Goal: Task Accomplishment & Management: Manage account settings

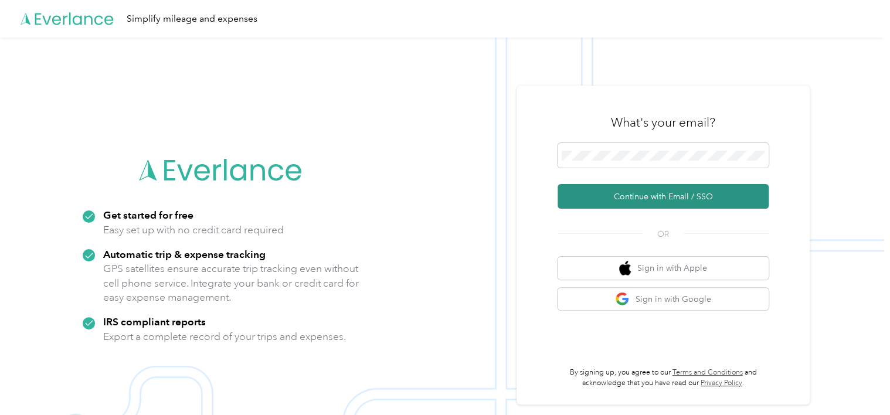
click at [614, 195] on button "Continue with Email / SSO" at bounding box center [662, 196] width 211 height 25
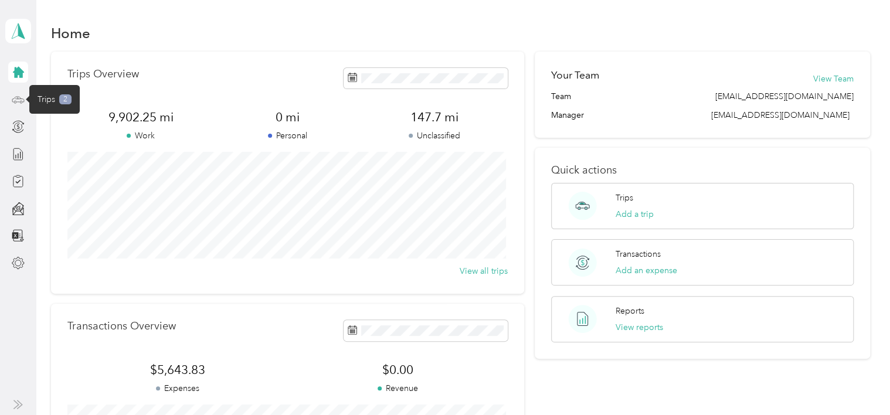
click at [18, 100] on icon at bounding box center [18, 99] width 13 height 13
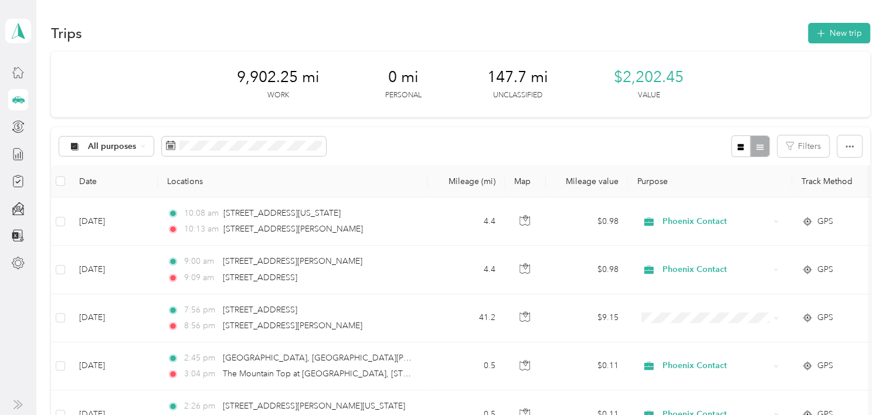
click at [551, 145] on div "All purposes Filters" at bounding box center [460, 146] width 819 height 38
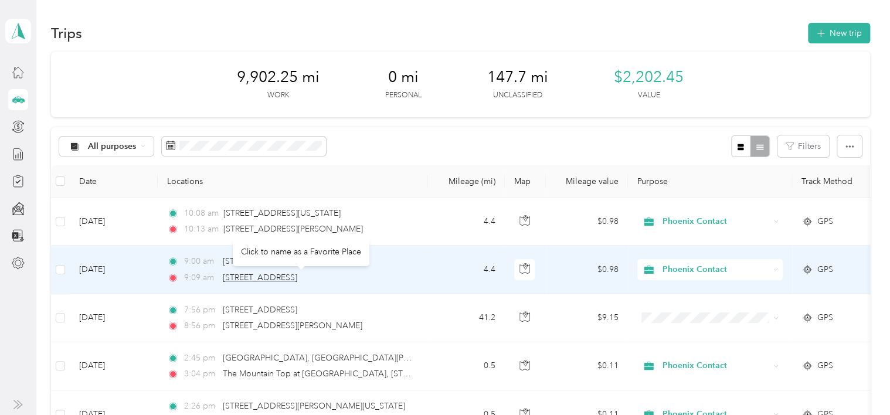
click at [270, 280] on span "[STREET_ADDRESS]" at bounding box center [260, 278] width 74 height 10
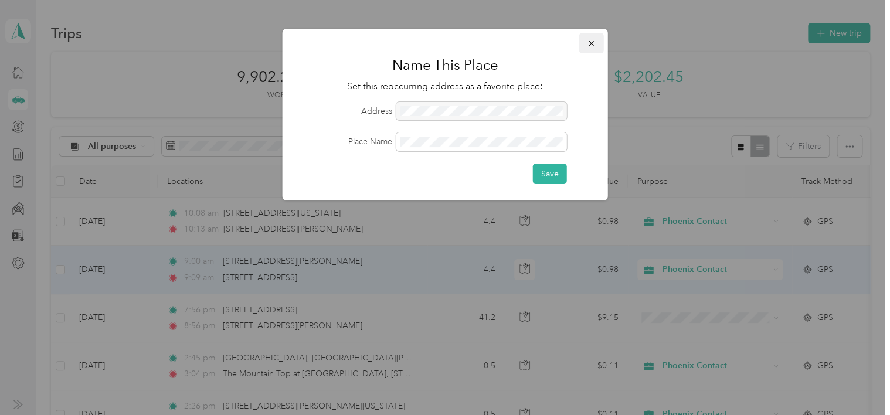
click at [591, 45] on icon "button" at bounding box center [591, 43] width 8 height 8
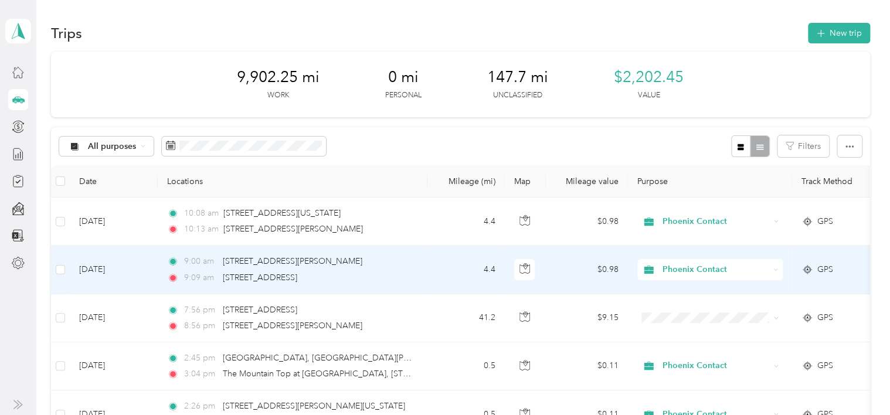
click at [818, 267] on span "GPS" at bounding box center [825, 269] width 16 height 13
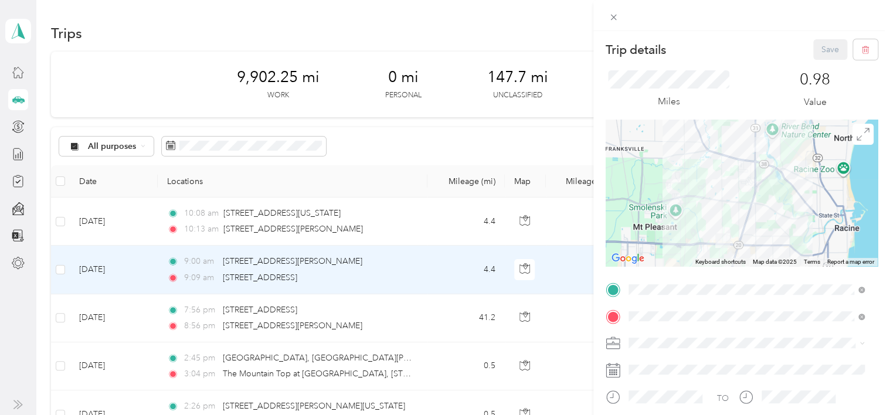
click at [397, 224] on div "Trip details Save This trip cannot be edited because it is either under review,…" at bounding box center [445, 207] width 890 height 415
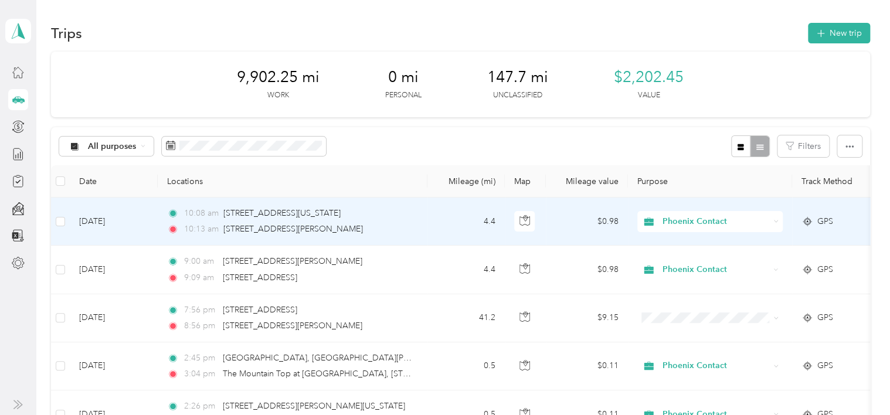
click at [830, 217] on span "GPS" at bounding box center [825, 221] width 16 height 13
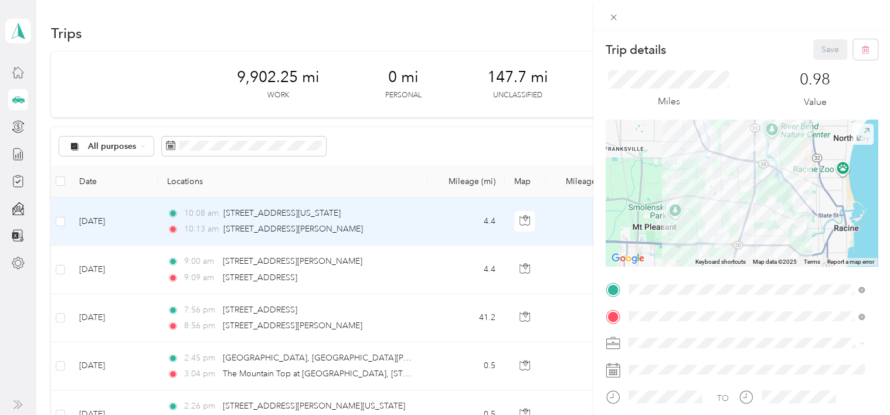
click at [856, 138] on icon at bounding box center [862, 134] width 13 height 13
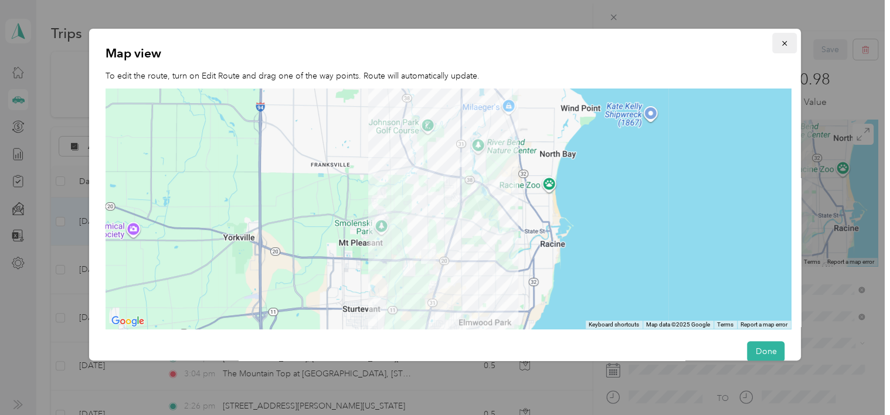
click at [781, 45] on icon "button" at bounding box center [784, 43] width 8 height 8
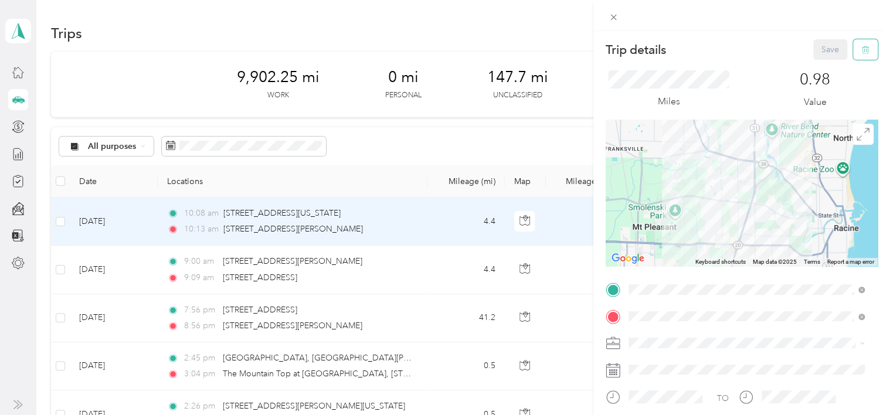
click at [861, 52] on icon "button" at bounding box center [865, 50] width 8 height 8
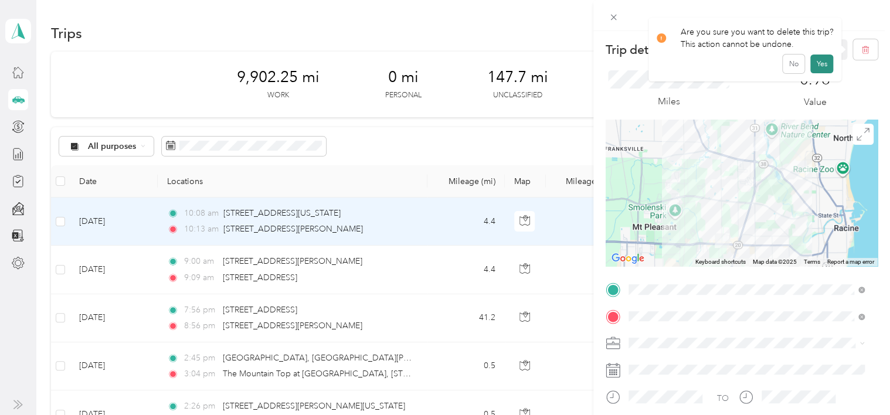
click at [822, 64] on button "Yes" at bounding box center [821, 64] width 23 height 19
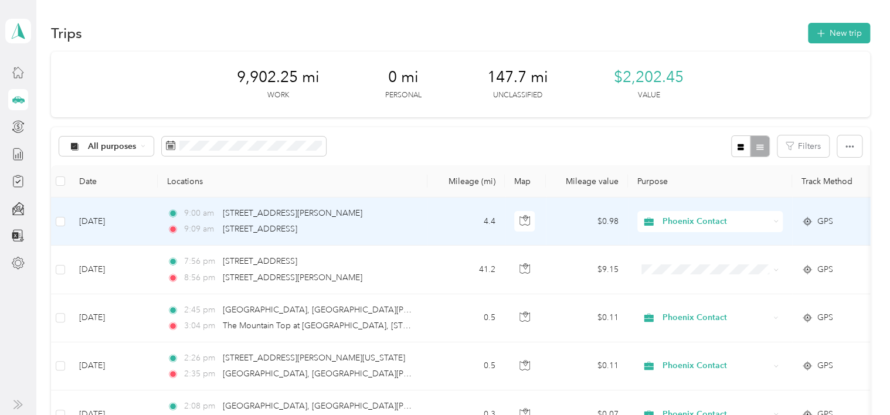
click at [817, 217] on span "GPS" at bounding box center [825, 221] width 16 height 13
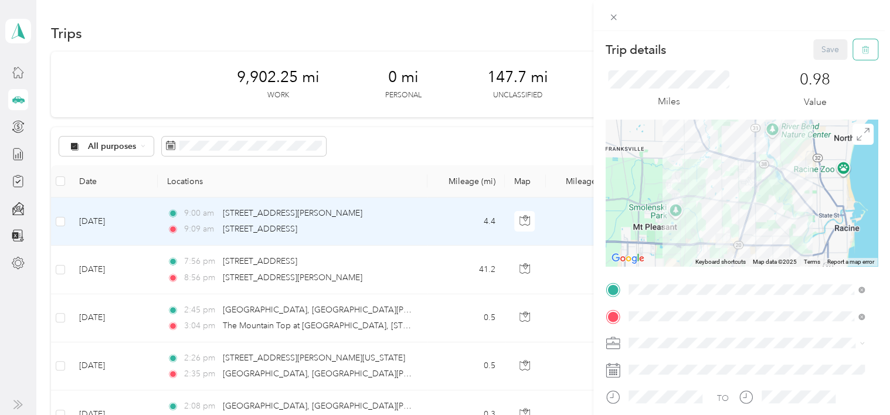
click at [862, 54] on icon "button" at bounding box center [865, 50] width 7 height 8
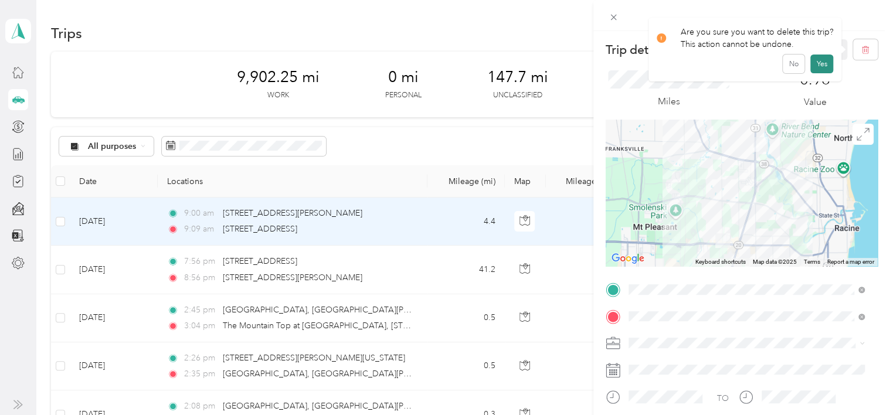
click at [825, 66] on button "Yes" at bounding box center [821, 64] width 23 height 19
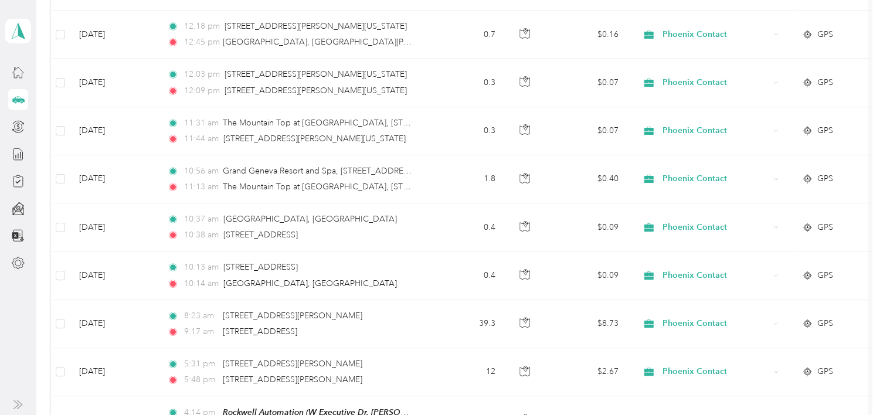
scroll to position [574, 0]
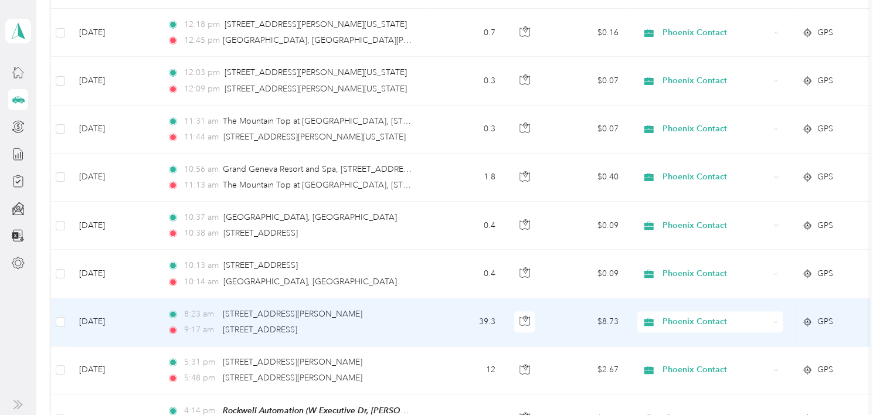
click at [110, 317] on td "[DATE]" at bounding box center [114, 322] width 88 height 48
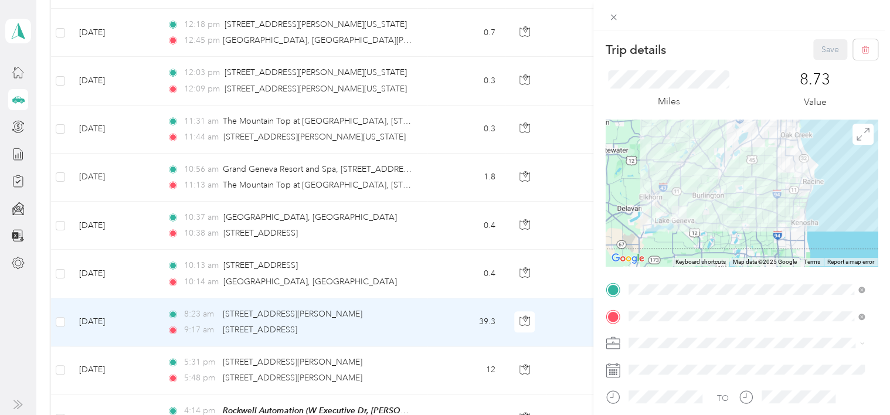
click at [276, 230] on div "Trip details Save This trip cannot be edited because it is either under review,…" at bounding box center [445, 207] width 890 height 415
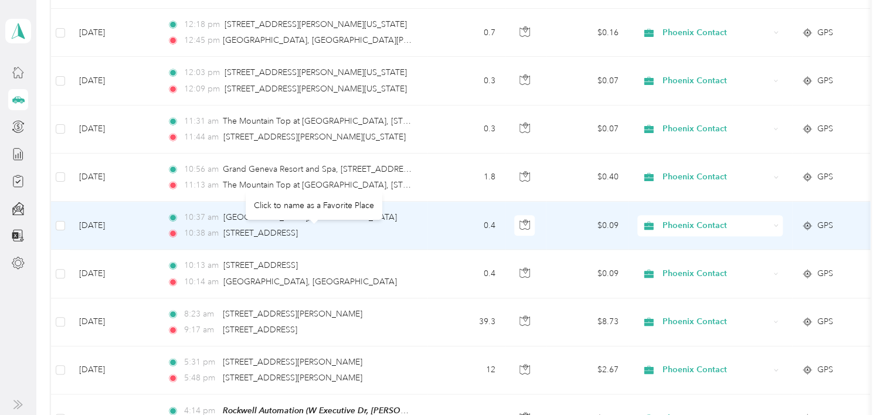
click at [276, 230] on span "[STREET_ADDRESS]" at bounding box center [260, 233] width 74 height 10
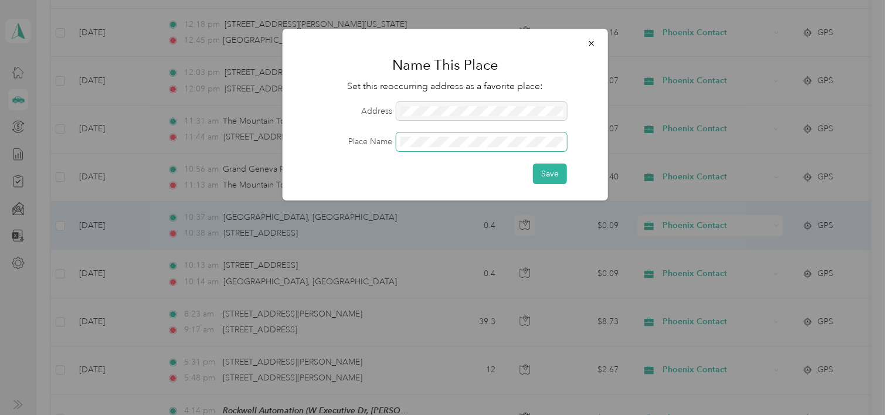
click at [387, 159] on form "Address Place Name Save" at bounding box center [445, 143] width 293 height 82
click at [552, 178] on button "Save" at bounding box center [550, 174] width 34 height 21
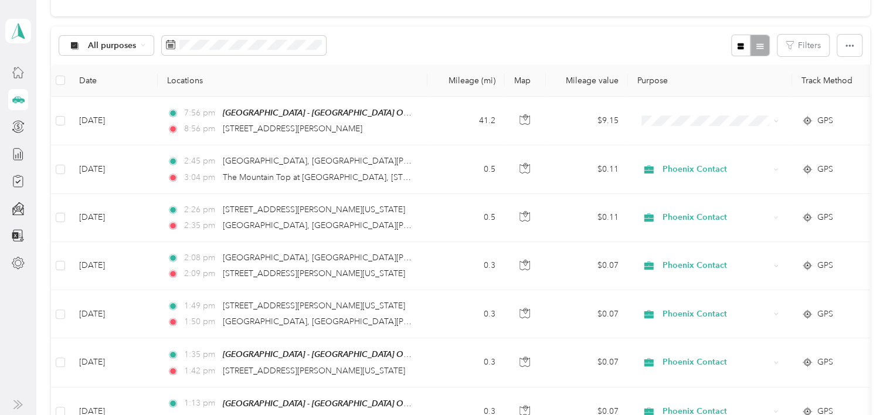
scroll to position [97, 0]
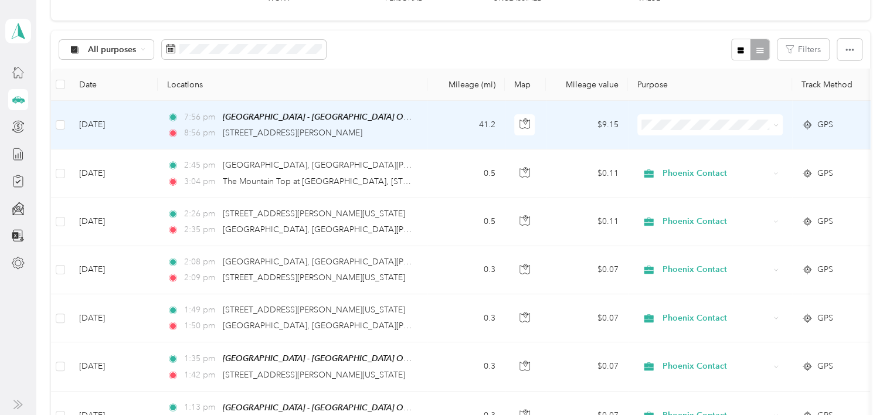
click at [106, 118] on td "[DATE]" at bounding box center [114, 125] width 88 height 49
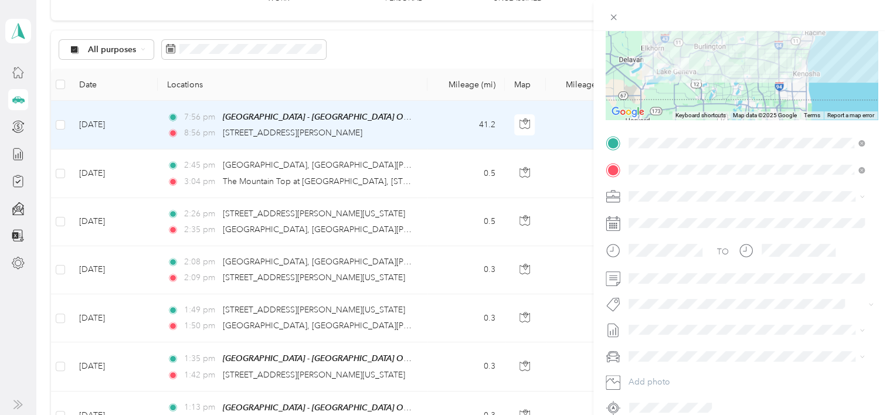
scroll to position [154, 0]
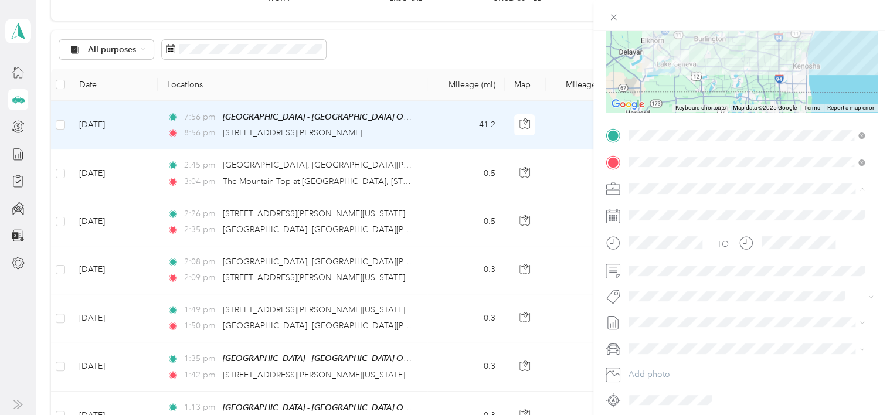
click at [673, 206] on span "Phoenix Contact" at bounding box center [663, 209] width 61 height 10
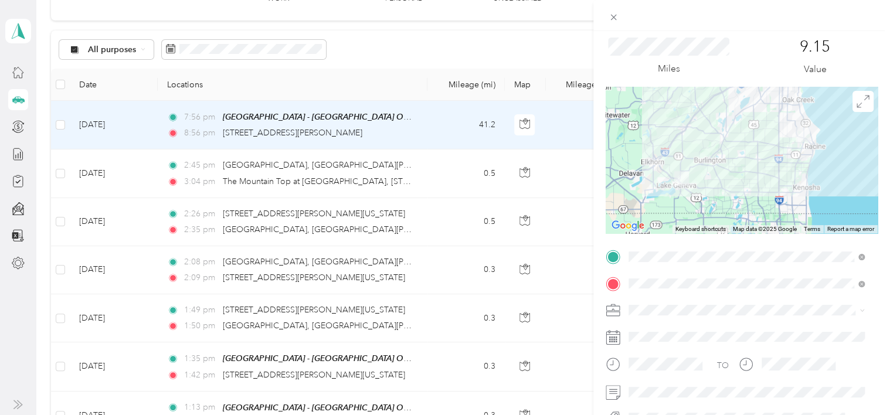
scroll to position [0, 0]
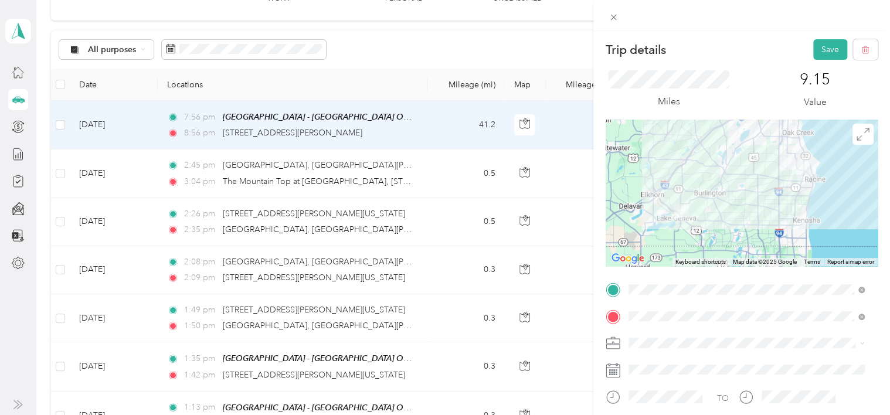
click at [535, 49] on div "Trip details Save This trip cannot be edited because it is either under review,…" at bounding box center [445, 207] width 890 height 415
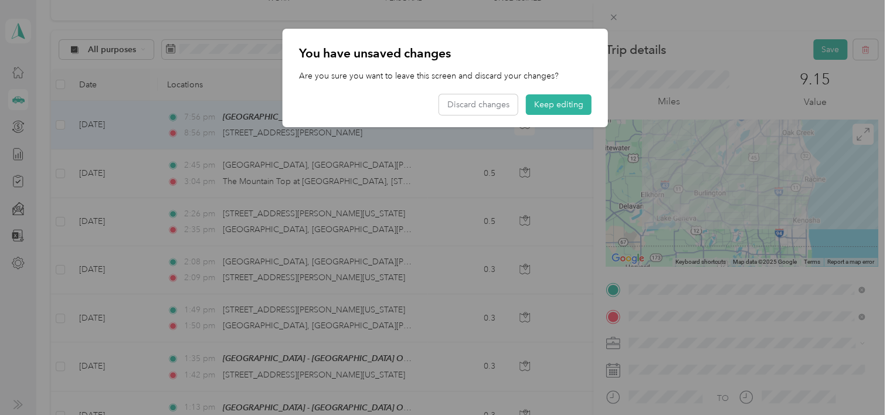
click at [553, 53] on p "You have unsaved changes" at bounding box center [445, 53] width 293 height 16
click at [696, 33] on div "You have unsaved changes Are you sure you want to leave this screen and discard…" at bounding box center [607, 80] width 325 height 102
click at [613, 18] on div at bounding box center [445, 207] width 890 height 415
click at [559, 106] on button "Keep editing" at bounding box center [559, 104] width 66 height 21
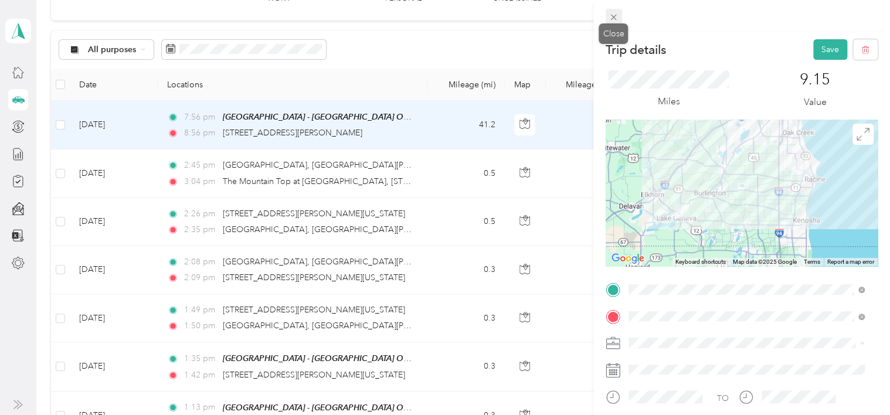
click at [610, 21] on icon at bounding box center [613, 17] width 10 height 10
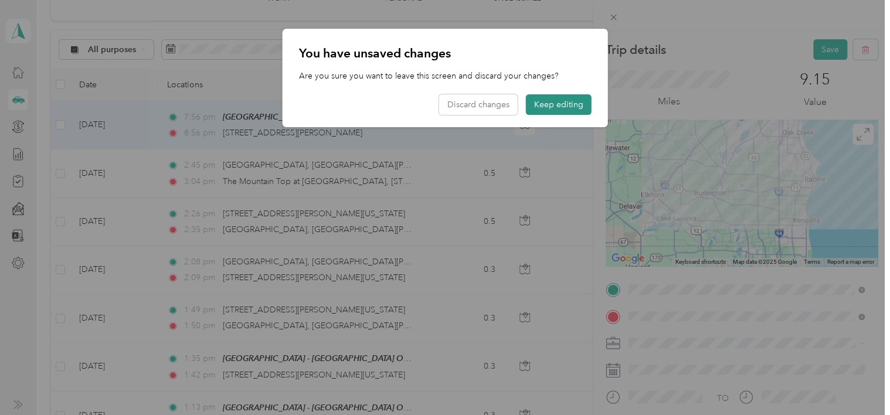
click at [559, 100] on button "Keep editing" at bounding box center [559, 104] width 66 height 21
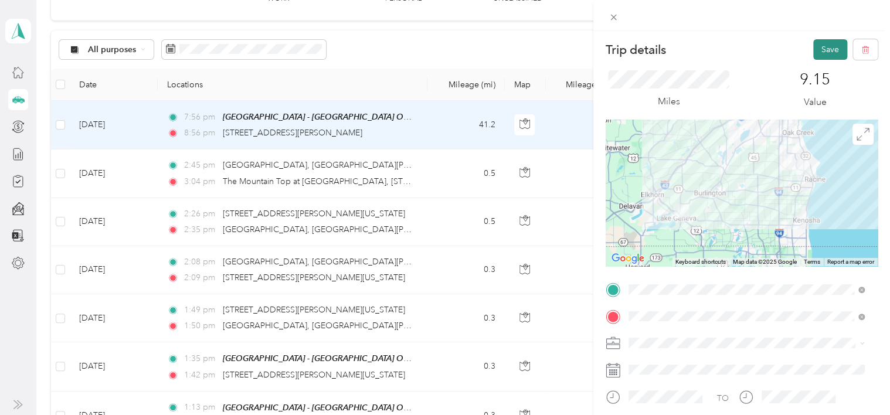
click at [825, 53] on button "Save" at bounding box center [830, 49] width 34 height 21
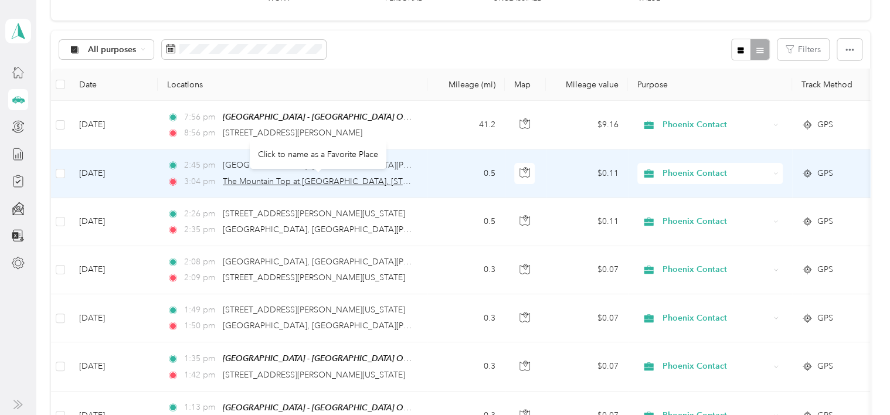
click at [412, 176] on span "The Mountain Top at [GEOGRAPHIC_DATA], [STREET_ADDRESS][US_STATE]" at bounding box center [365, 181] width 285 height 10
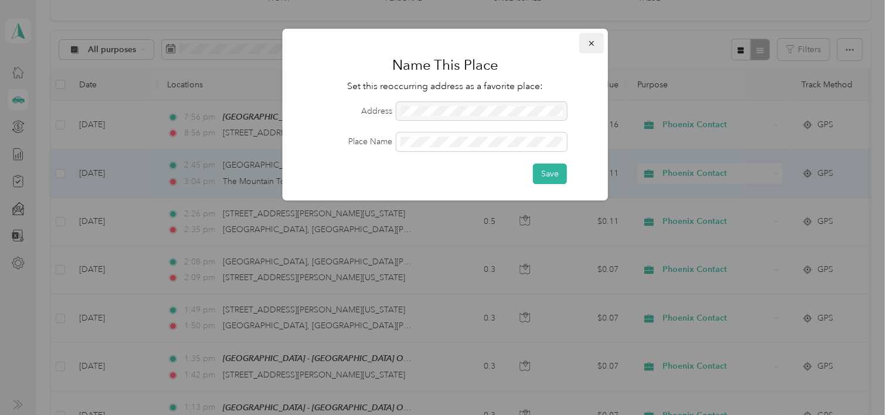
click at [593, 45] on icon "button" at bounding box center [591, 43] width 8 height 8
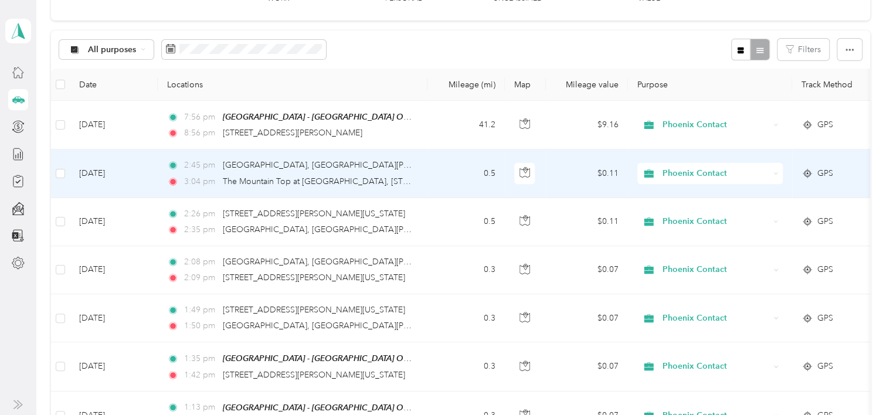
click at [134, 174] on td "[DATE]" at bounding box center [114, 173] width 88 height 48
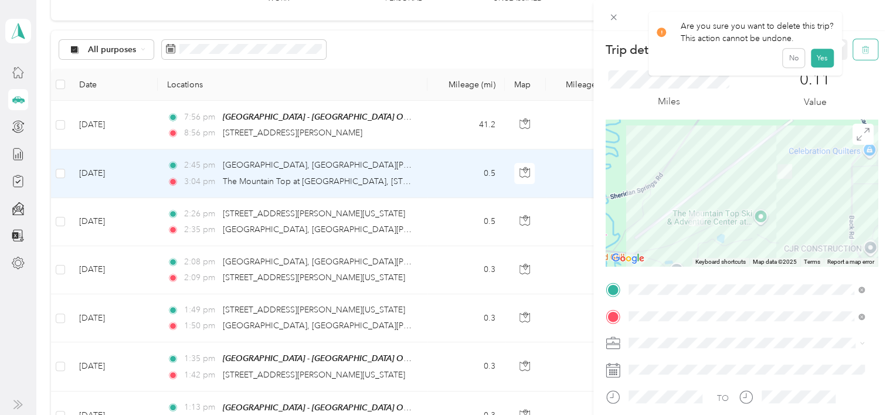
click at [861, 52] on icon "button" at bounding box center [865, 50] width 8 height 8
click at [819, 61] on button "Yes" at bounding box center [821, 64] width 23 height 19
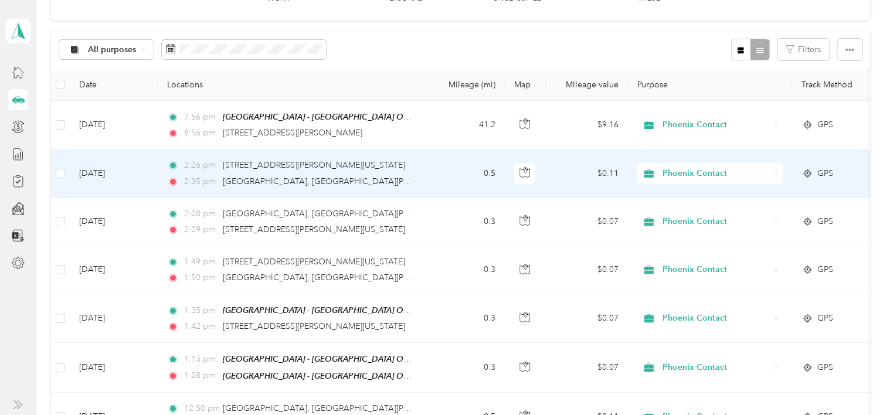
click at [155, 174] on td "[DATE]" at bounding box center [114, 173] width 88 height 48
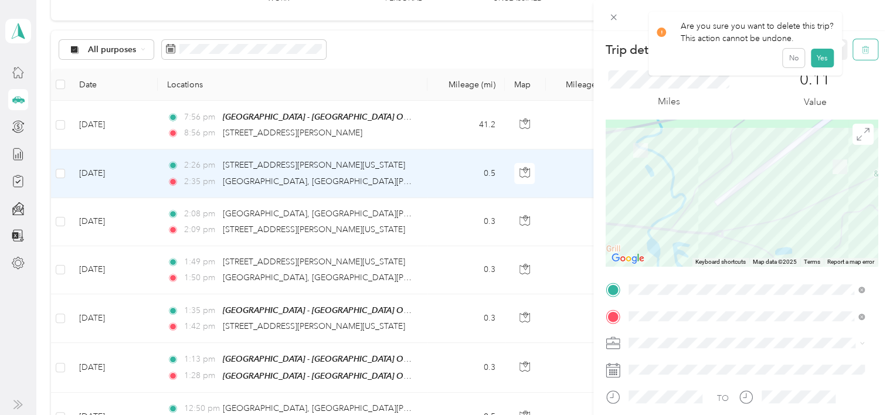
click at [861, 53] on button "button" at bounding box center [865, 49] width 25 height 21
click at [821, 66] on button "Yes" at bounding box center [821, 64] width 23 height 19
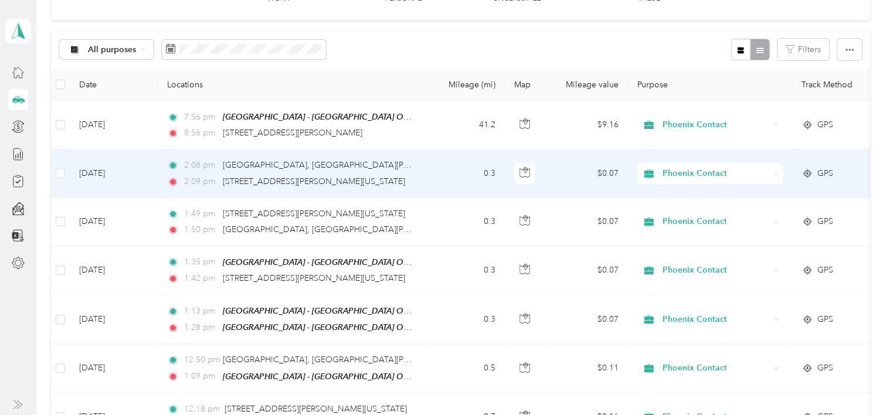
click at [148, 169] on td "[DATE]" at bounding box center [114, 173] width 88 height 48
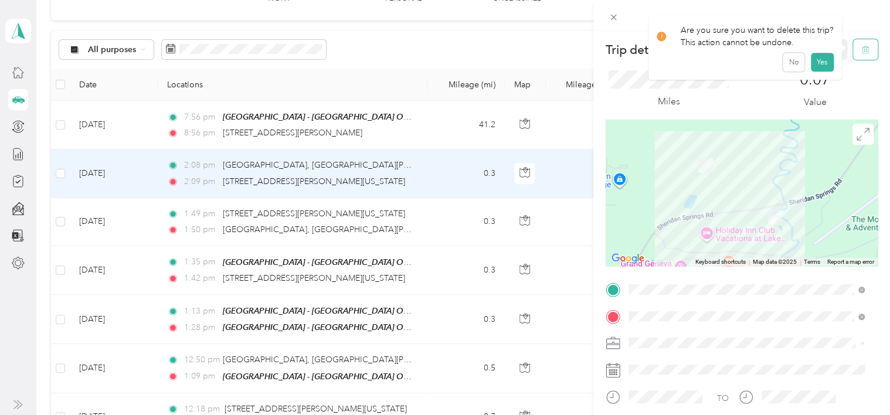
click at [866, 49] on icon "button" at bounding box center [866, 50] width 0 height 3
click at [825, 67] on button "Yes" at bounding box center [821, 64] width 23 height 19
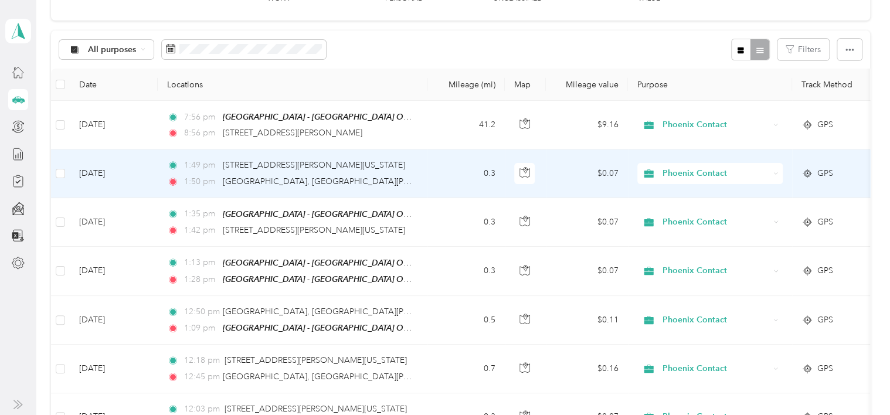
click at [155, 174] on td "[DATE]" at bounding box center [114, 173] width 88 height 48
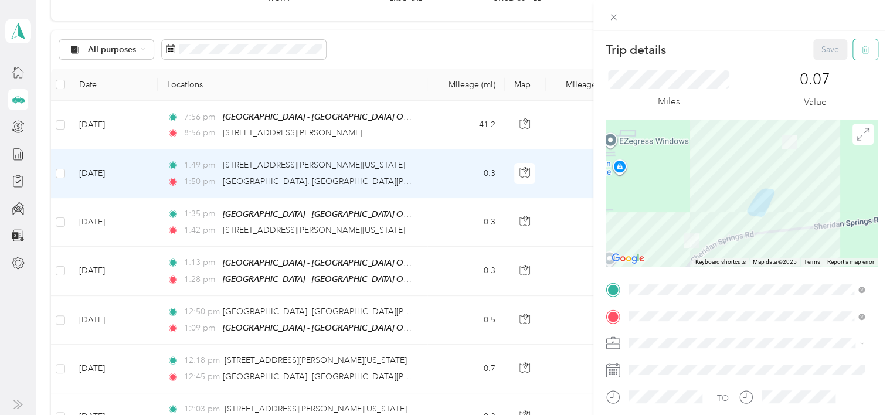
click at [861, 50] on icon "button" at bounding box center [865, 50] width 8 height 8
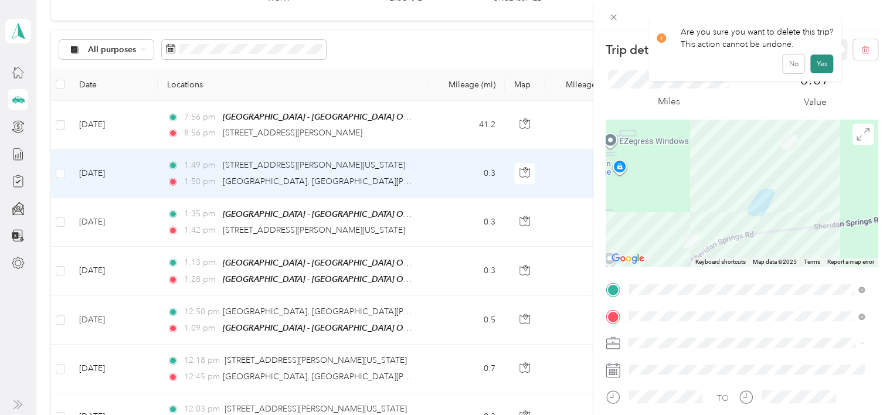
click at [818, 65] on button "Yes" at bounding box center [821, 64] width 23 height 19
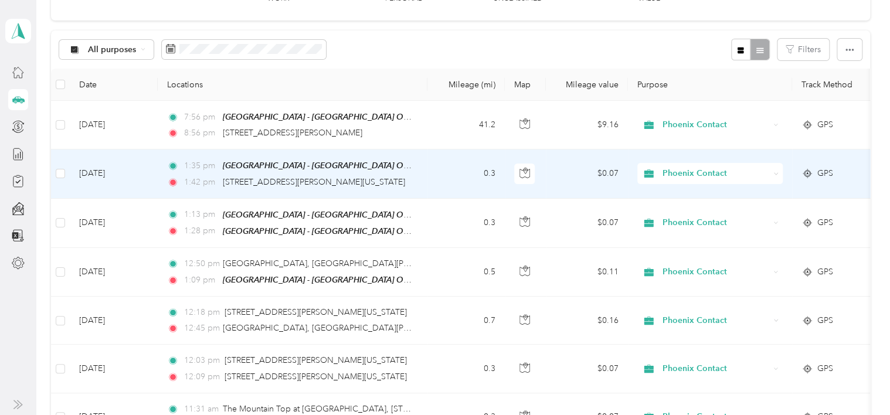
click at [143, 176] on td "[DATE]" at bounding box center [114, 173] width 88 height 49
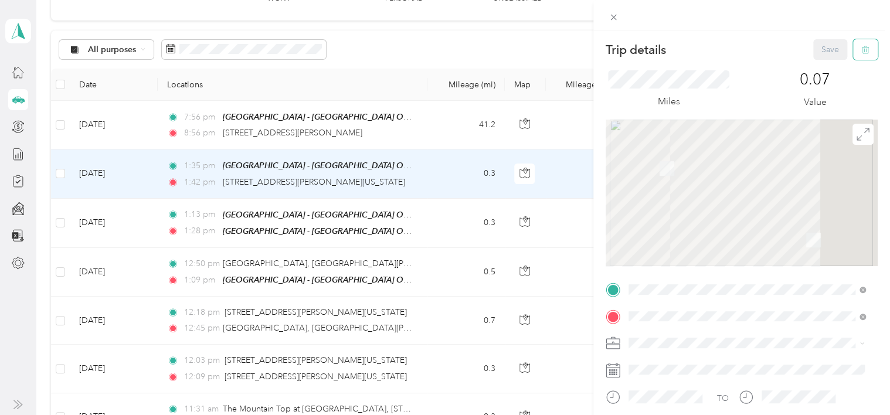
click at [861, 52] on icon "button" at bounding box center [865, 50] width 8 height 8
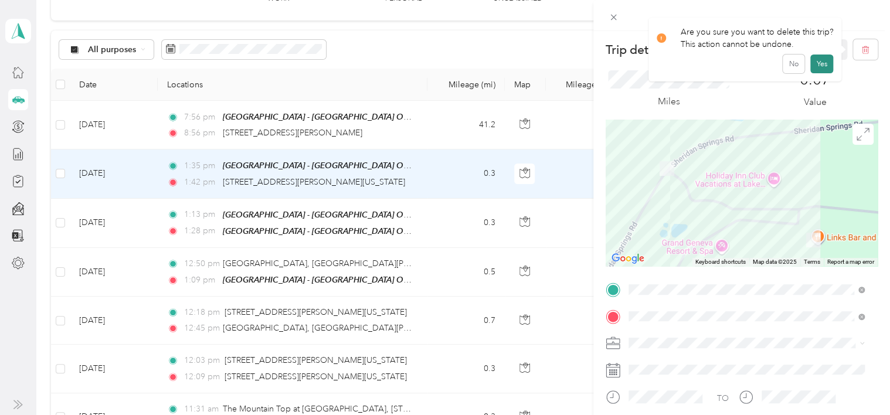
click at [824, 66] on button "Yes" at bounding box center [821, 64] width 23 height 19
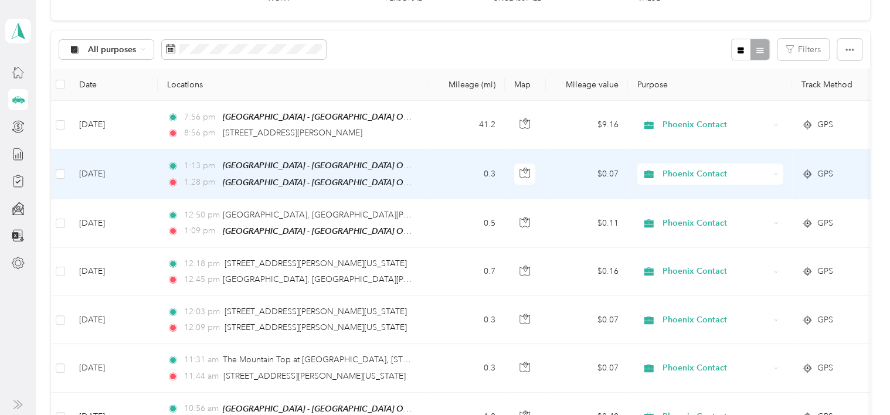
click at [158, 171] on td "1:13 pm [GEOGRAPHIC_DATA] - [GEOGRAPHIC_DATA] Outing ([STREET_ADDRESS]) 1:28 pm…" at bounding box center [293, 173] width 270 height 49
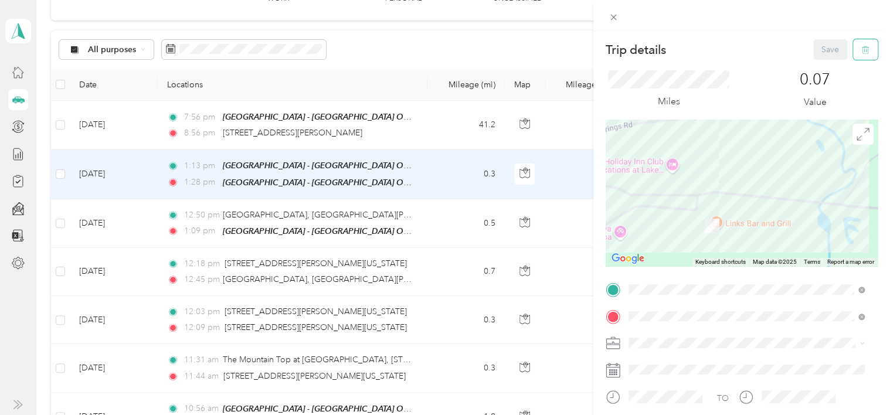
click at [861, 52] on icon "button" at bounding box center [865, 50] width 8 height 8
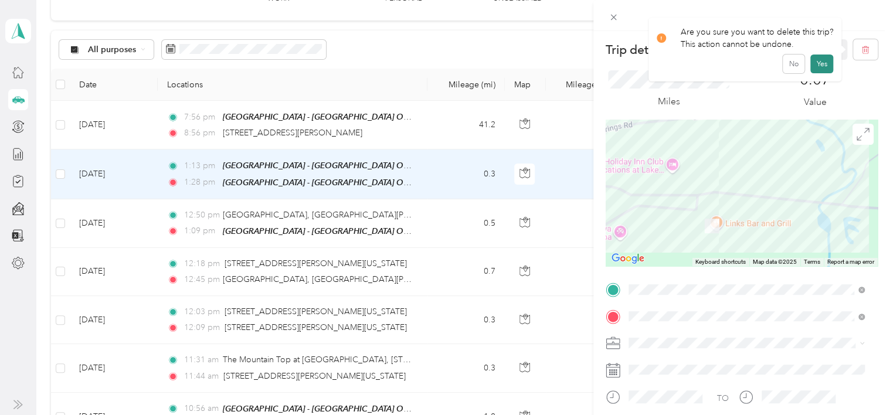
click at [825, 63] on button "Yes" at bounding box center [821, 64] width 23 height 19
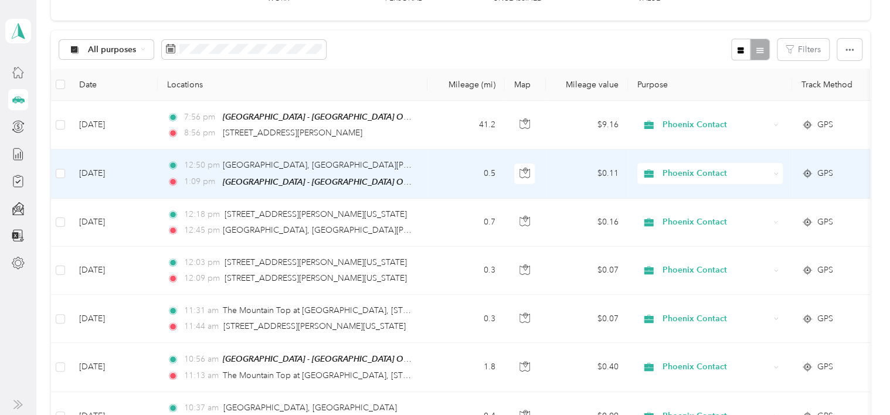
click at [155, 171] on td "[DATE]" at bounding box center [114, 173] width 88 height 49
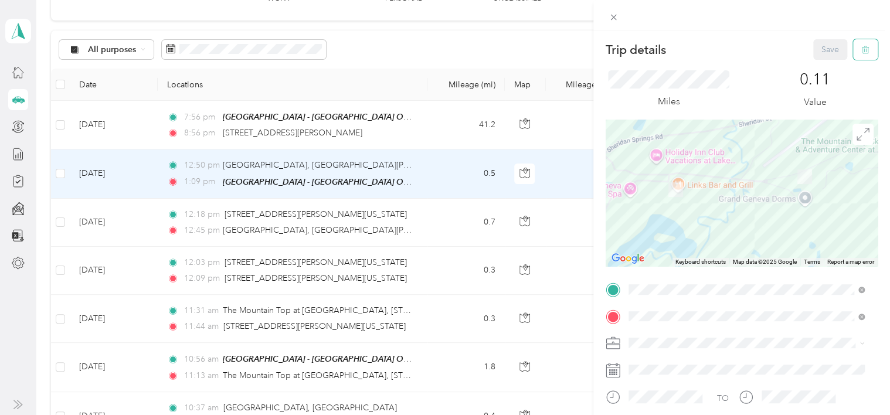
click at [861, 50] on icon "button" at bounding box center [865, 50] width 8 height 8
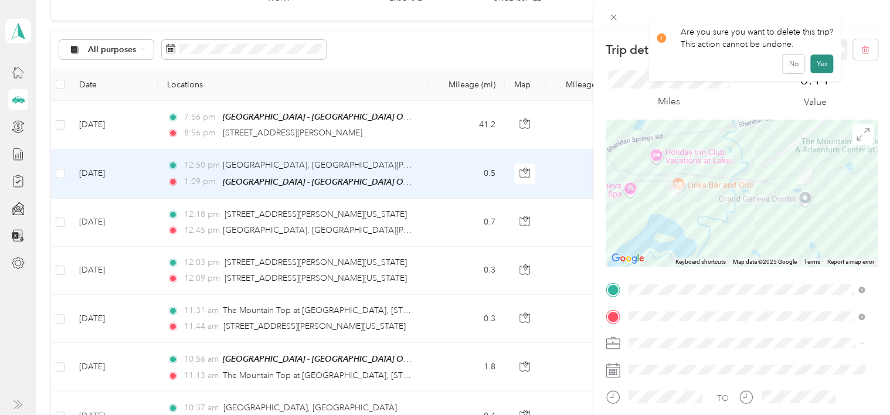
click at [822, 67] on button "Yes" at bounding box center [821, 64] width 23 height 19
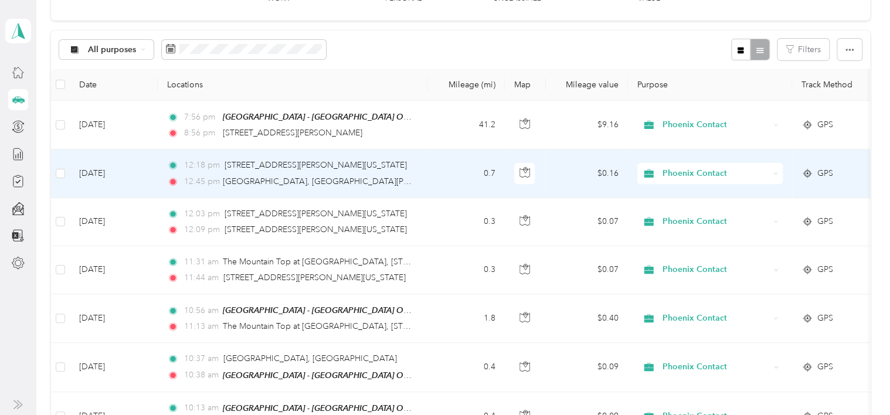
click at [145, 173] on td "[DATE]" at bounding box center [114, 173] width 88 height 48
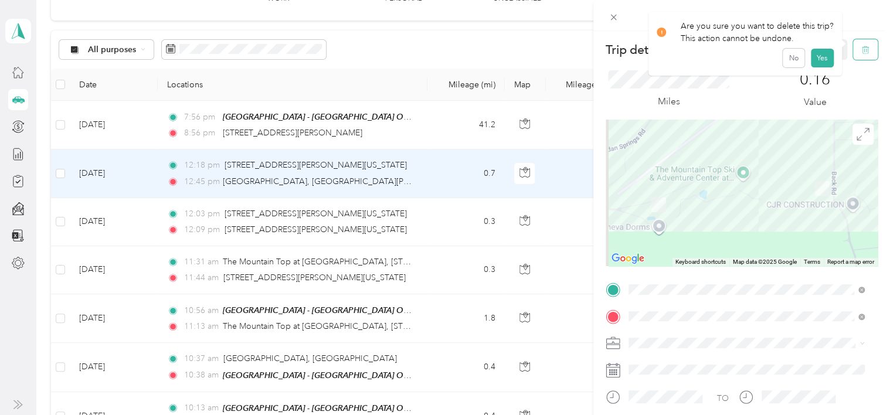
click at [861, 53] on icon "button" at bounding box center [865, 50] width 8 height 8
click at [825, 66] on button "Yes" at bounding box center [821, 64] width 23 height 19
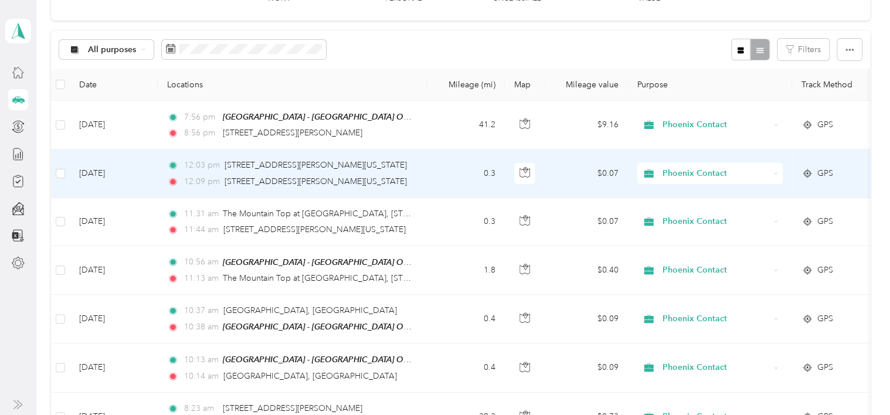
click at [145, 175] on td "[DATE]" at bounding box center [114, 173] width 88 height 48
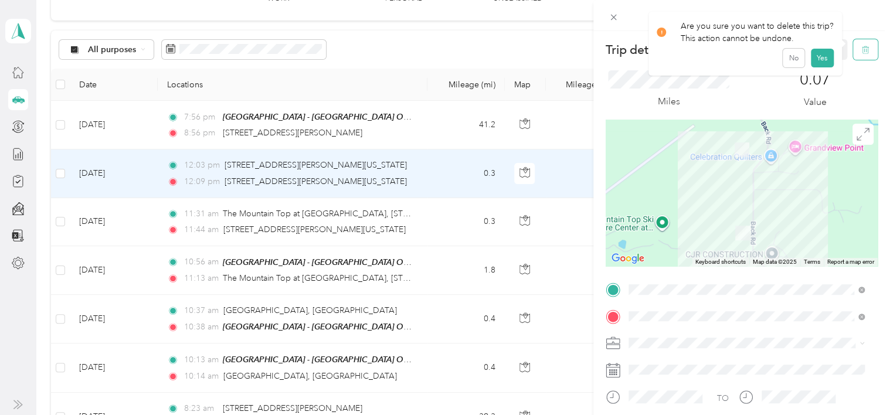
click at [861, 52] on icon "button" at bounding box center [865, 50] width 8 height 8
click at [816, 63] on button "Yes" at bounding box center [821, 64] width 23 height 19
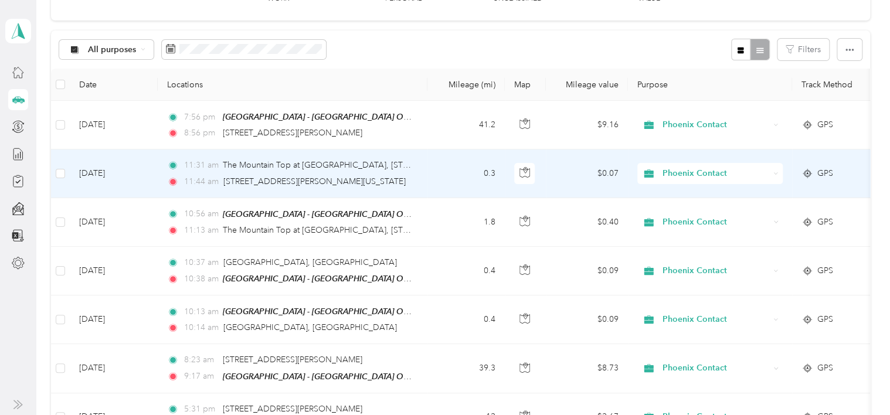
click at [151, 179] on td "[DATE]" at bounding box center [114, 173] width 88 height 48
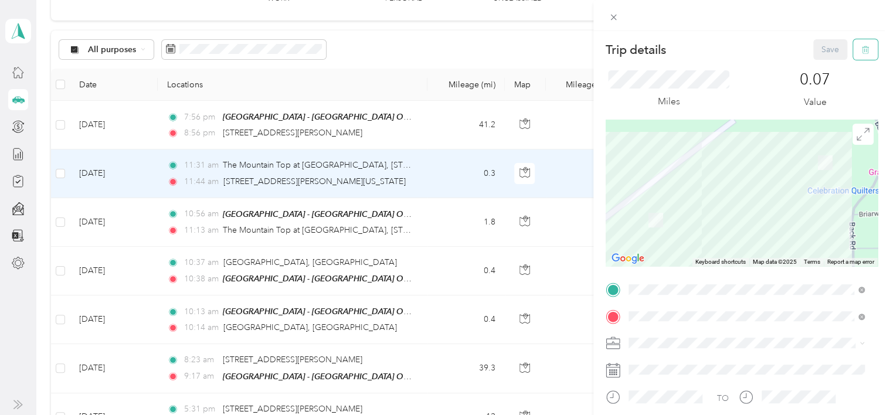
click at [861, 55] on button "button" at bounding box center [865, 49] width 25 height 21
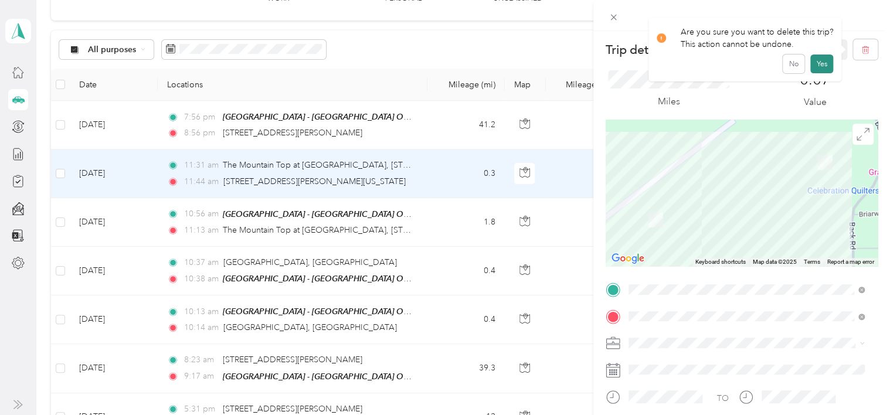
click at [828, 66] on button "Yes" at bounding box center [821, 64] width 23 height 19
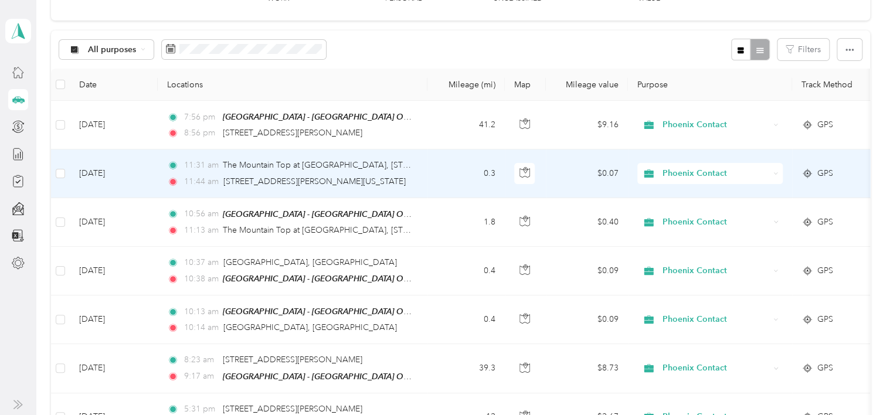
click at [150, 183] on td "[DATE]" at bounding box center [114, 173] width 88 height 48
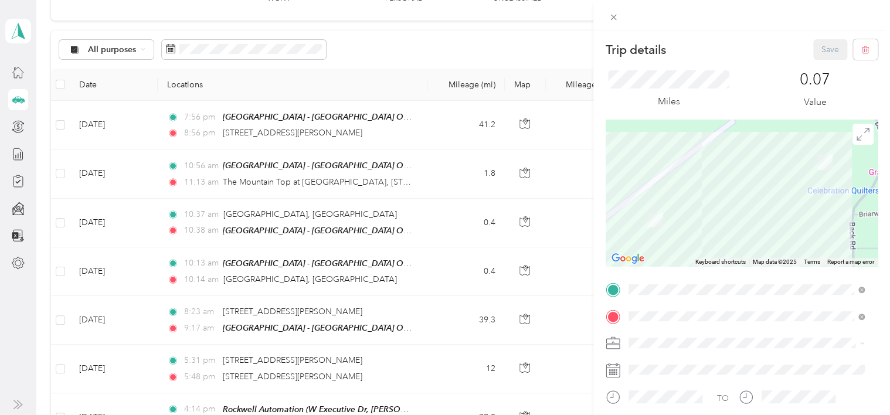
click at [155, 173] on div "Trip details Save This trip cannot be edited because it is either under review,…" at bounding box center [445, 207] width 890 height 415
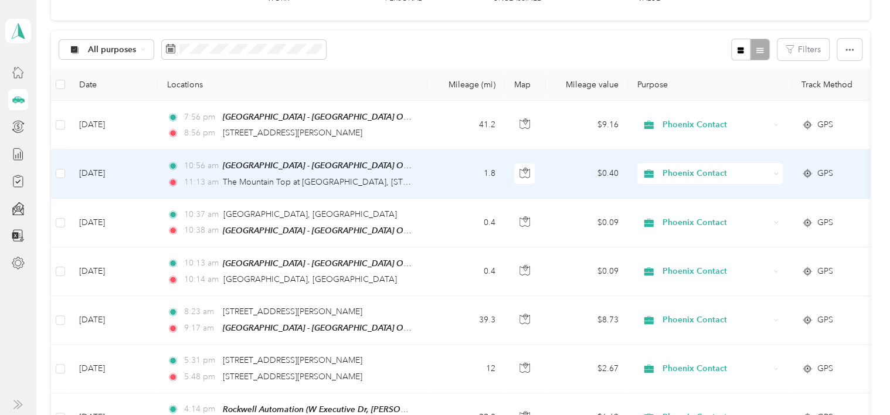
click at [151, 172] on td "[DATE]" at bounding box center [114, 173] width 88 height 49
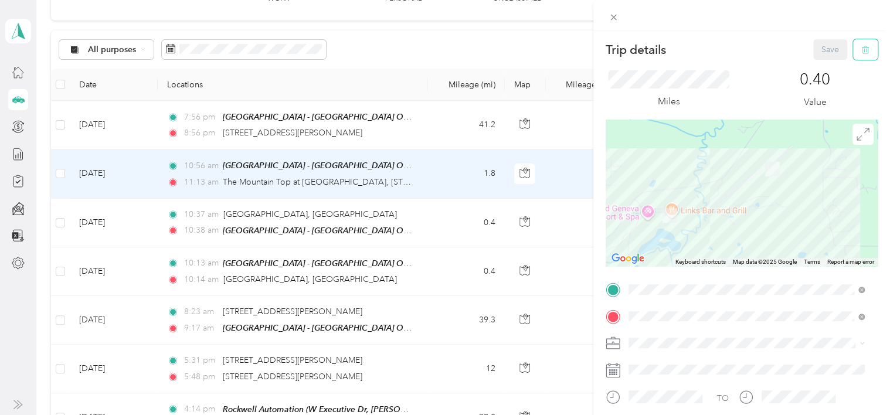
click at [860, 45] on button "button" at bounding box center [865, 49] width 25 height 21
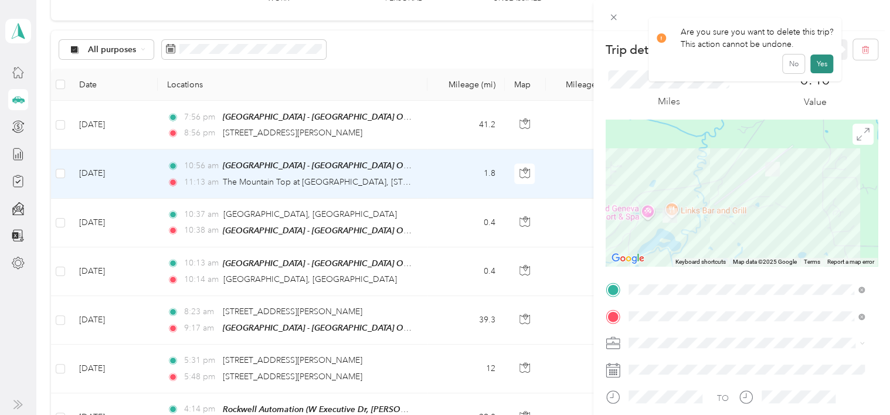
click at [824, 63] on button "Yes" at bounding box center [821, 64] width 23 height 19
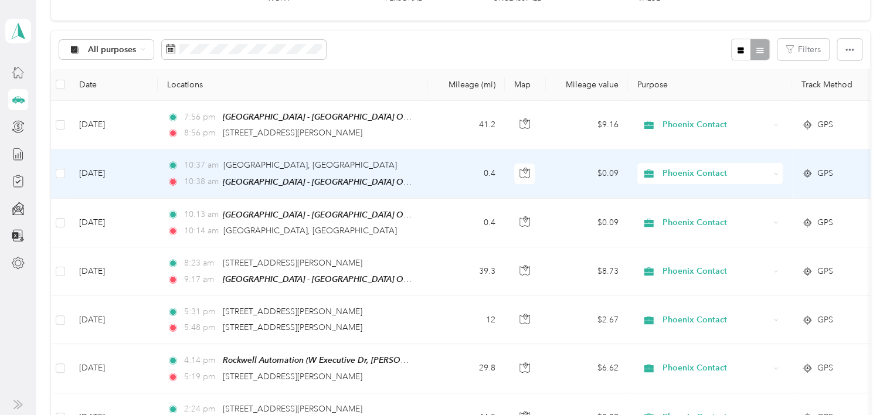
click at [151, 176] on td "[DATE]" at bounding box center [114, 173] width 88 height 49
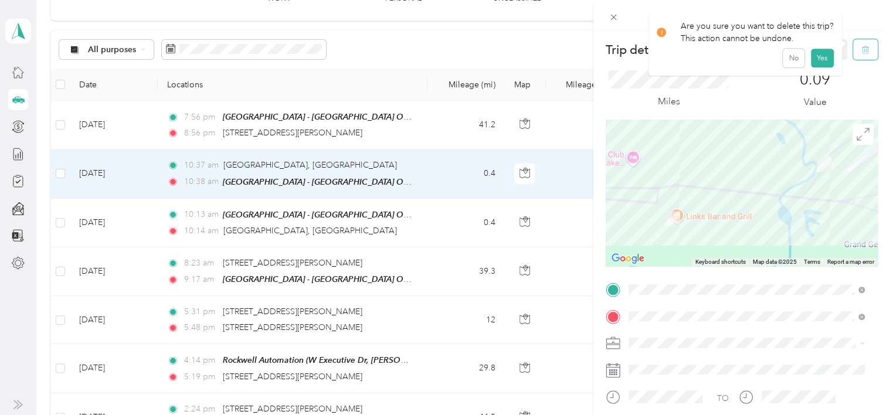
click at [861, 49] on icon "button" at bounding box center [865, 50] width 8 height 8
click at [824, 62] on button "Yes" at bounding box center [821, 64] width 23 height 19
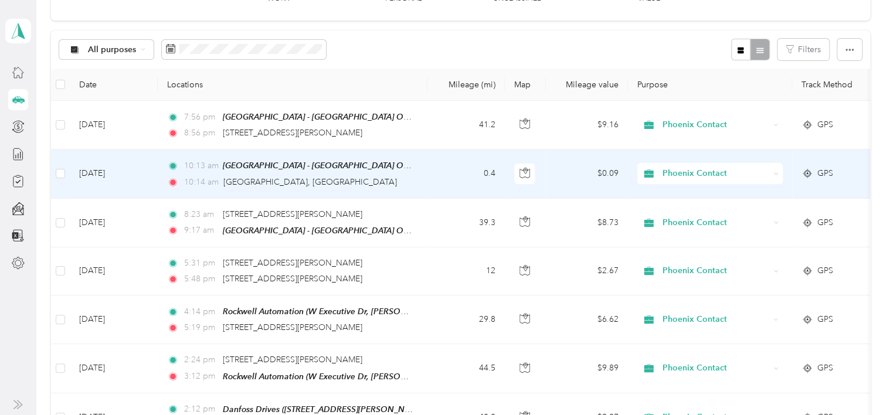
click at [143, 178] on td "[DATE]" at bounding box center [114, 173] width 88 height 49
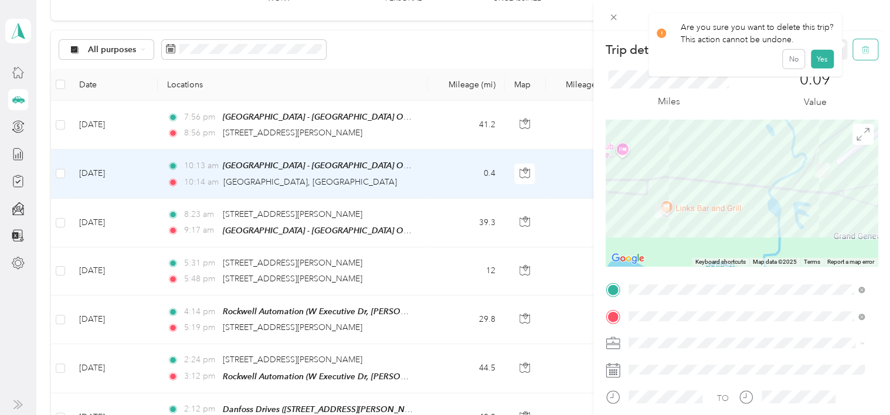
click at [861, 49] on icon "button" at bounding box center [865, 50] width 8 height 8
click at [819, 66] on button "Yes" at bounding box center [821, 64] width 23 height 19
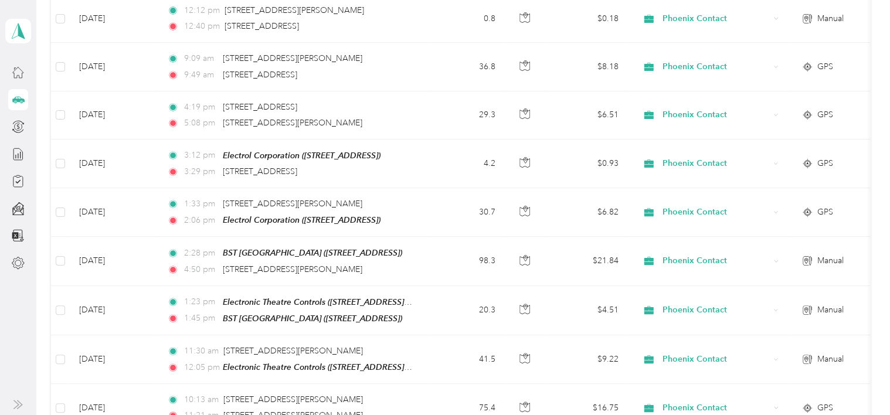
scroll to position [795, 0]
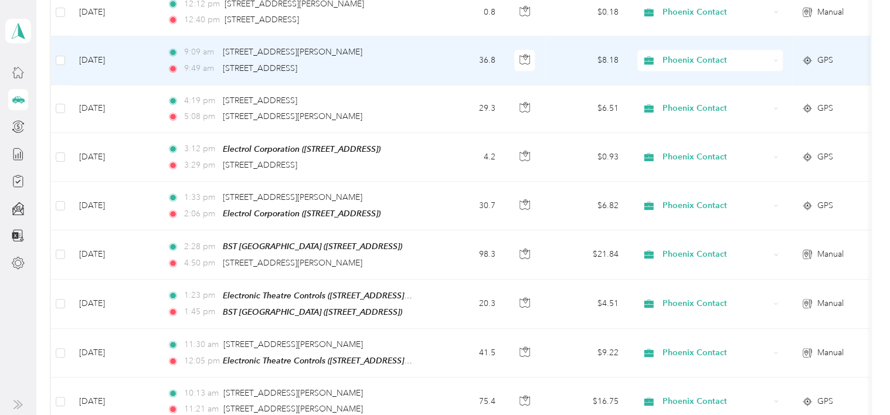
click at [120, 52] on td "[DATE]" at bounding box center [114, 60] width 88 height 48
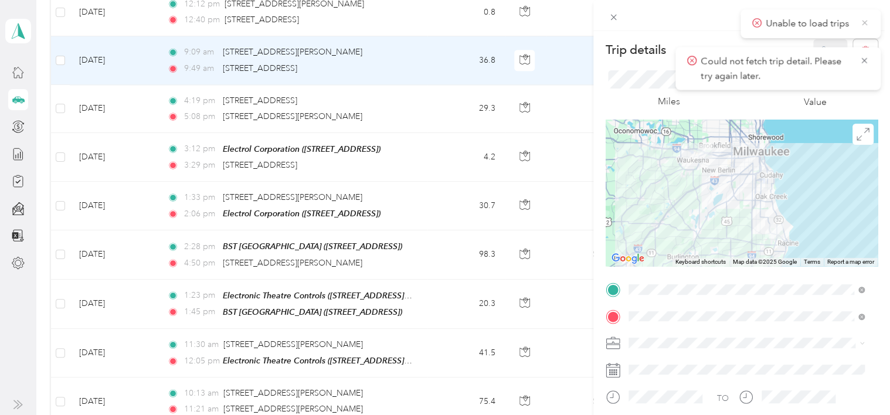
click at [861, 26] on icon at bounding box center [864, 23] width 9 height 11
click at [863, 25] on icon at bounding box center [863, 23] width 9 height 11
click at [130, 52] on div "Trip details Save This trip cannot be edited because it is either under review,…" at bounding box center [445, 207] width 890 height 415
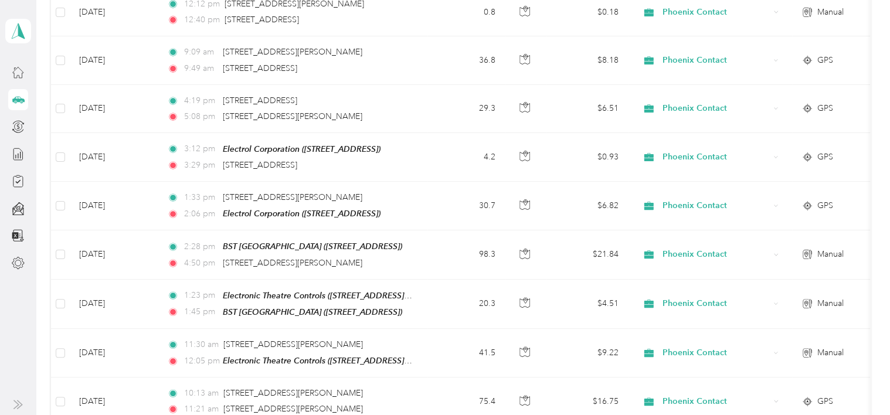
click at [130, 52] on div at bounding box center [445, 207] width 890 height 415
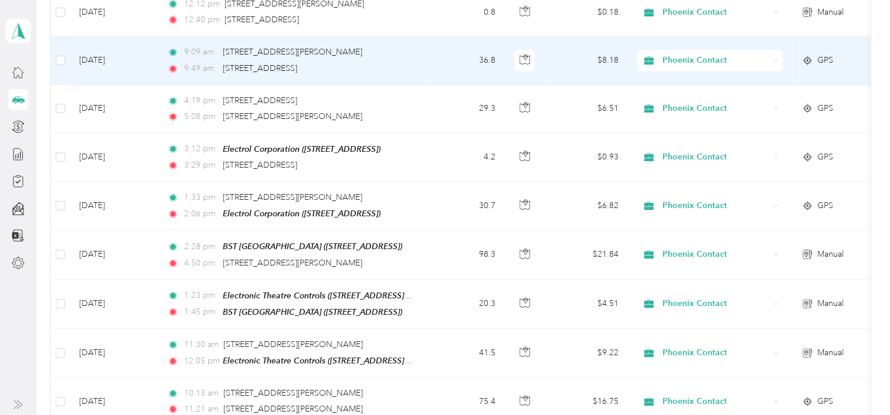
click at [130, 52] on td "[DATE]" at bounding box center [114, 60] width 88 height 48
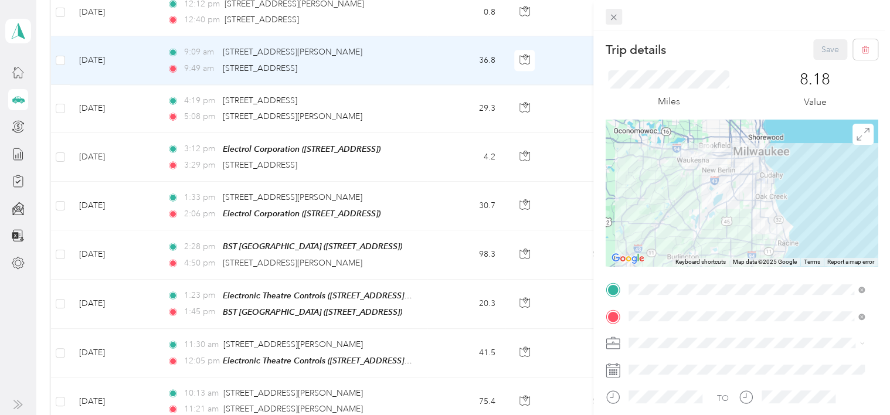
click at [610, 18] on icon at bounding box center [613, 17] width 10 height 10
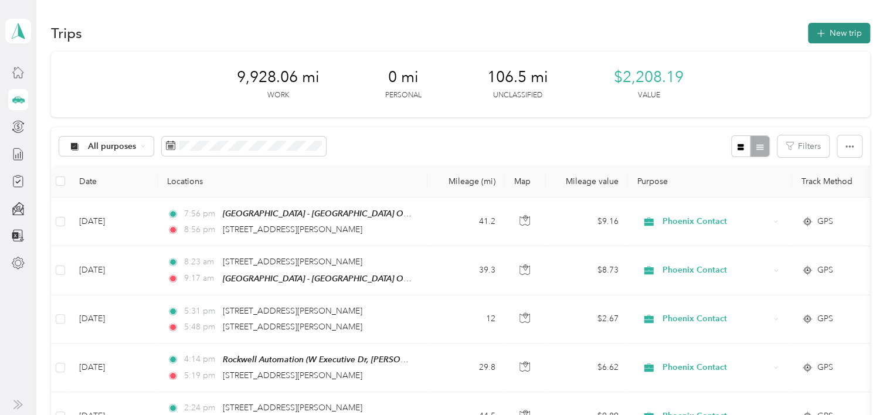
click at [831, 35] on button "New trip" at bounding box center [839, 33] width 62 height 21
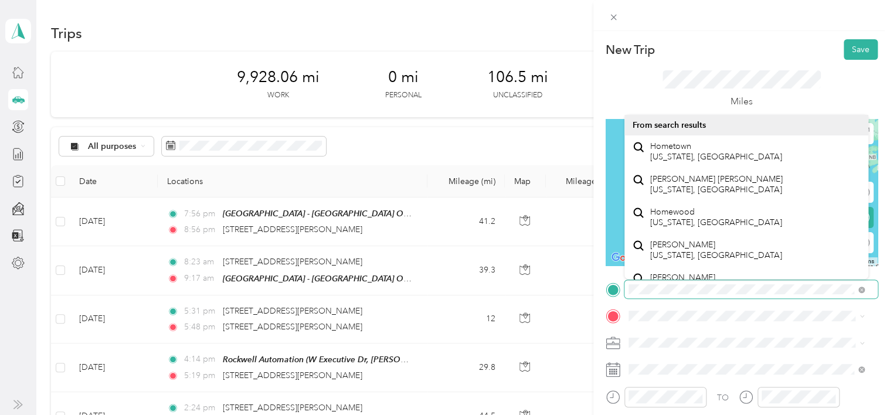
click at [609, 287] on div at bounding box center [742, 289] width 272 height 19
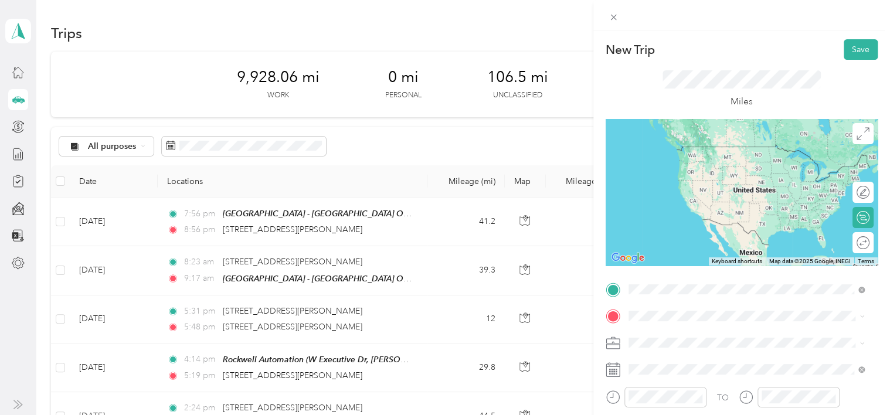
click at [680, 337] on span "[STREET_ADDRESS][PERSON_NAME][US_STATE]" at bounding box center [741, 332] width 182 height 11
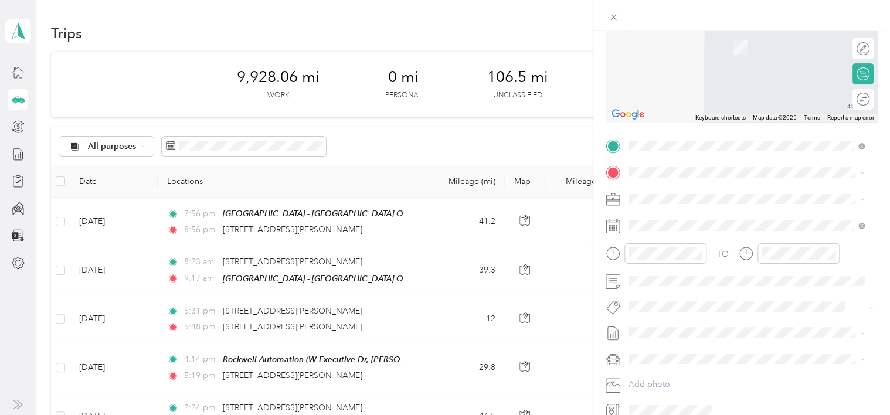
scroll to position [162, 0]
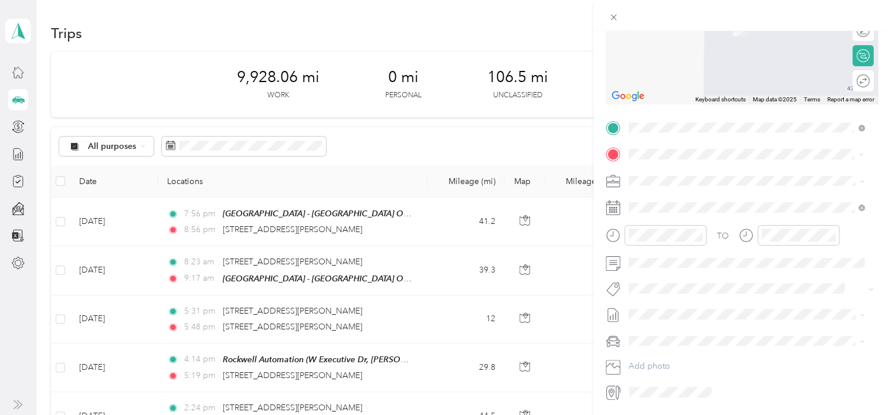
click at [699, 195] on span "[STREET_ADDRESS][PERSON_NAME][US_STATE]" at bounding box center [741, 196] width 182 height 11
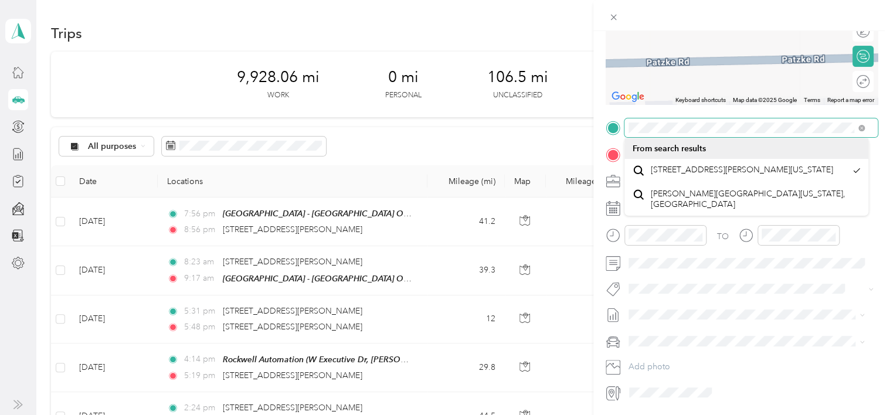
scroll to position [0, 2]
click at [861, 128] on span at bounding box center [750, 127] width 253 height 19
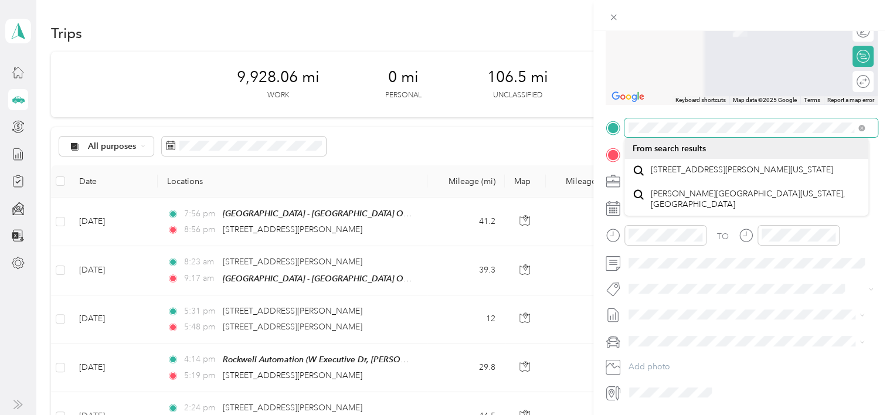
scroll to position [0, 0]
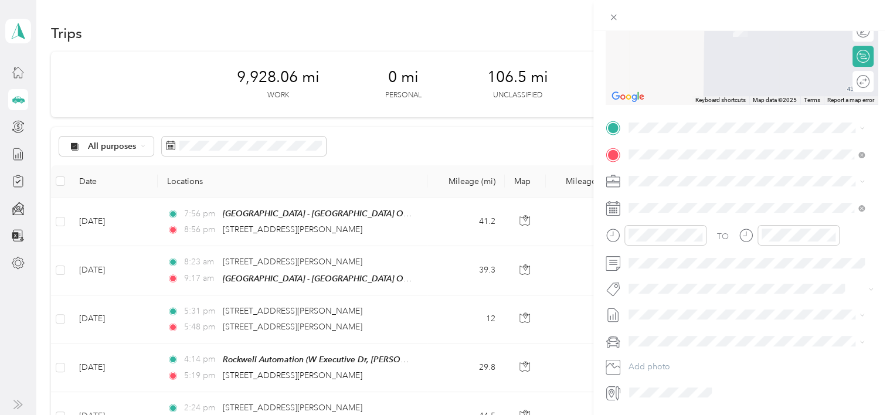
click at [579, 147] on div "New Trip Save This trip cannot be edited because it is either under review, app…" at bounding box center [445, 207] width 890 height 415
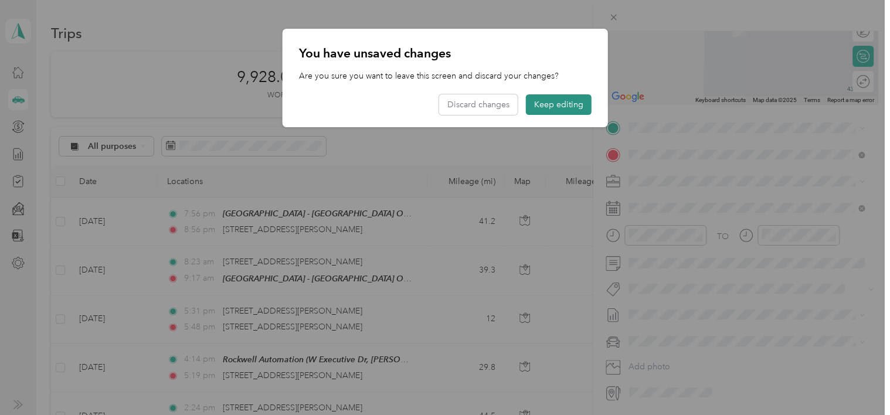
click at [572, 107] on button "Keep editing" at bounding box center [559, 104] width 66 height 21
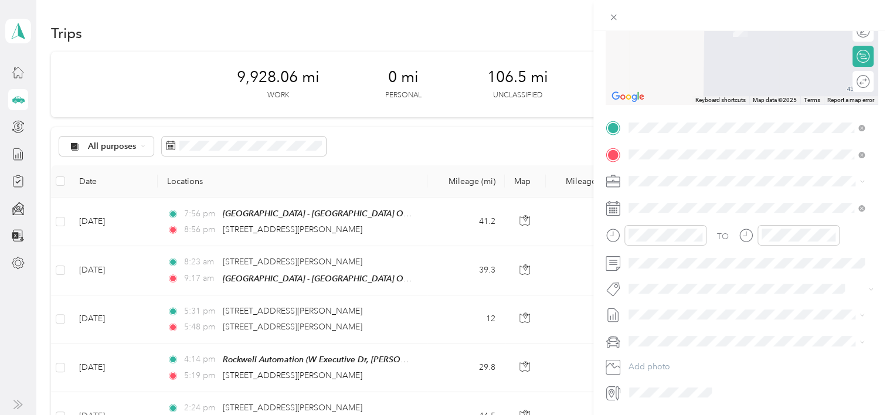
click at [684, 176] on span "Brookfield [US_STATE], [GEOGRAPHIC_DATA]" at bounding box center [716, 175] width 132 height 21
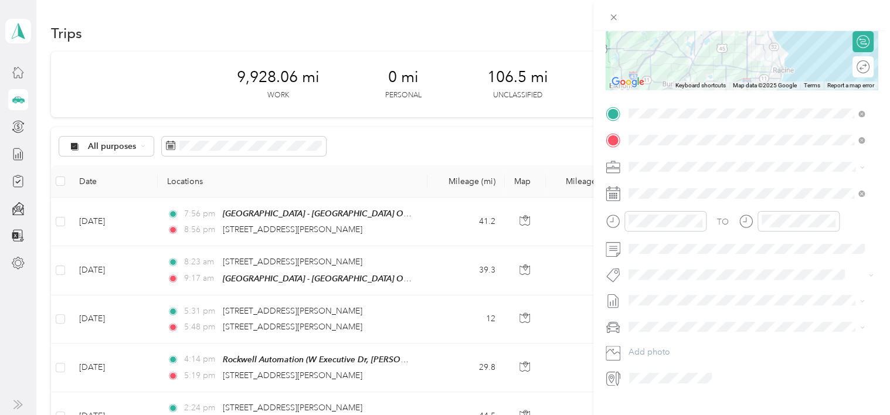
scroll to position [162, 0]
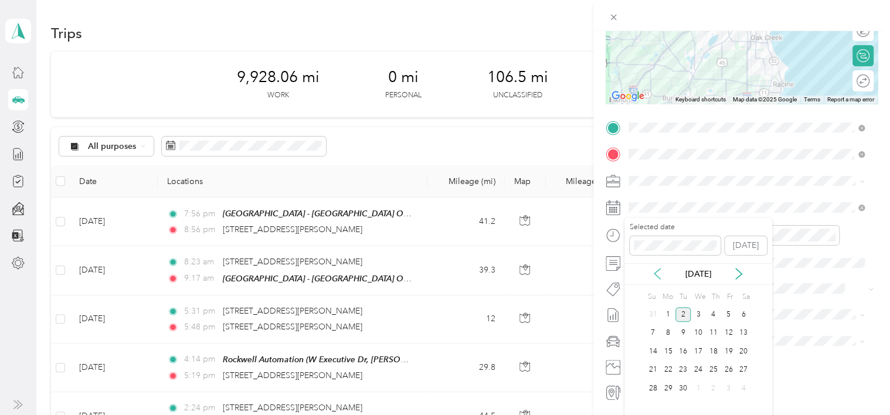
click at [656, 277] on icon at bounding box center [657, 274] width 12 height 12
click at [726, 368] on div "22" at bounding box center [727, 370] width 15 height 15
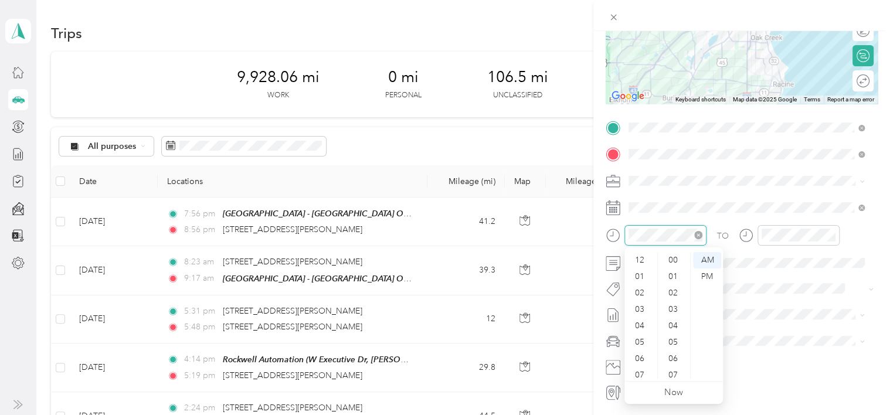
scroll to position [858, 0]
click at [614, 234] on div at bounding box center [656, 235] width 101 height 21
click at [606, 236] on div at bounding box center [656, 235] width 101 height 21
click at [708, 258] on div "AM" at bounding box center [707, 260] width 28 height 16
click at [710, 258] on div "AM" at bounding box center [707, 260] width 28 height 16
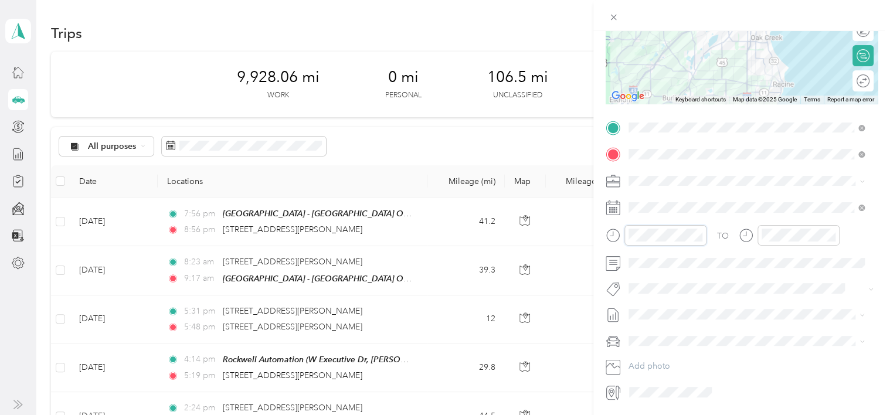
click at [623, 233] on div at bounding box center [656, 235] width 101 height 21
click at [708, 262] on div "AM" at bounding box center [707, 260] width 28 height 16
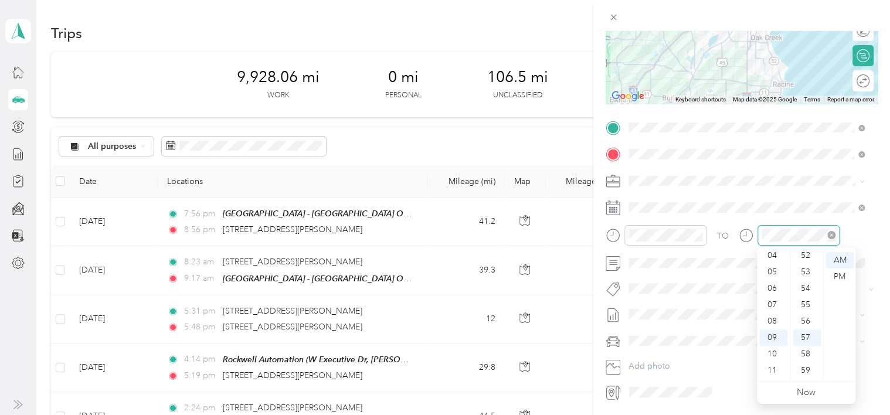
click at [756, 234] on div at bounding box center [789, 235] width 101 height 21
click at [841, 278] on div "PM" at bounding box center [839, 276] width 28 height 16
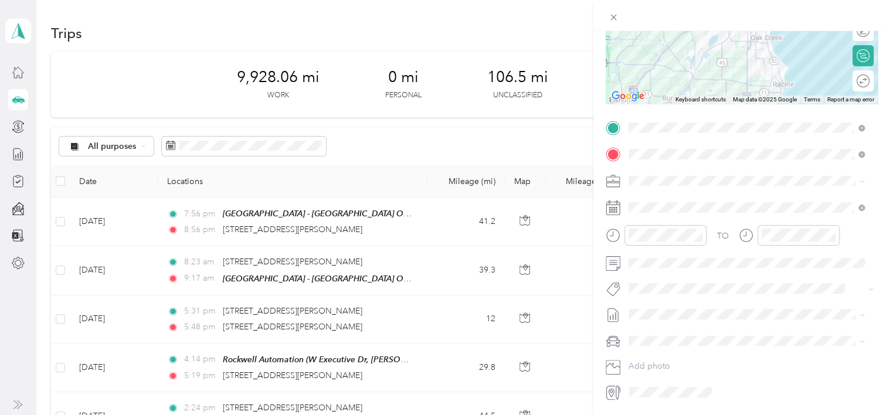
click at [859, 234] on div "TO" at bounding box center [742, 239] width 272 height 29
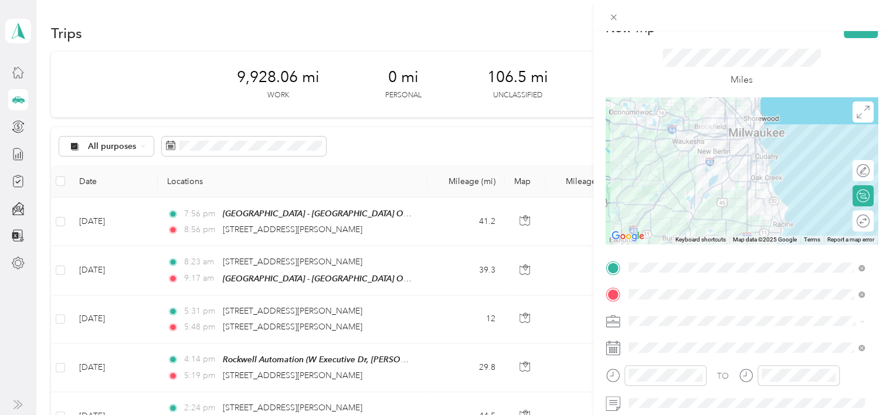
scroll to position [0, 0]
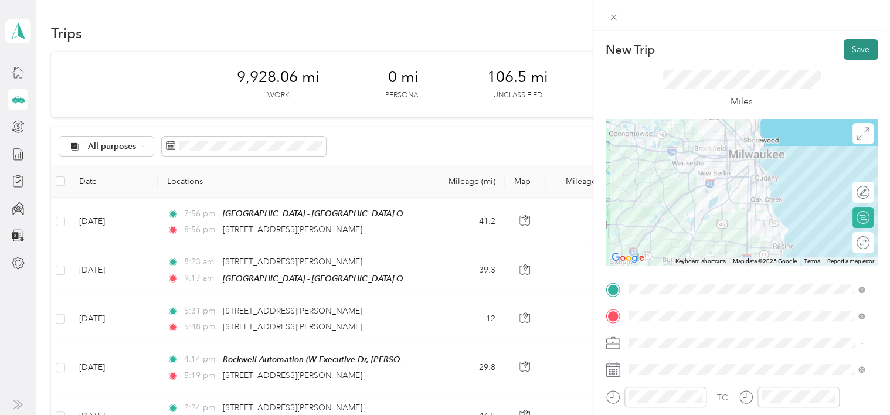
click at [854, 50] on button "Save" at bounding box center [861, 49] width 34 height 21
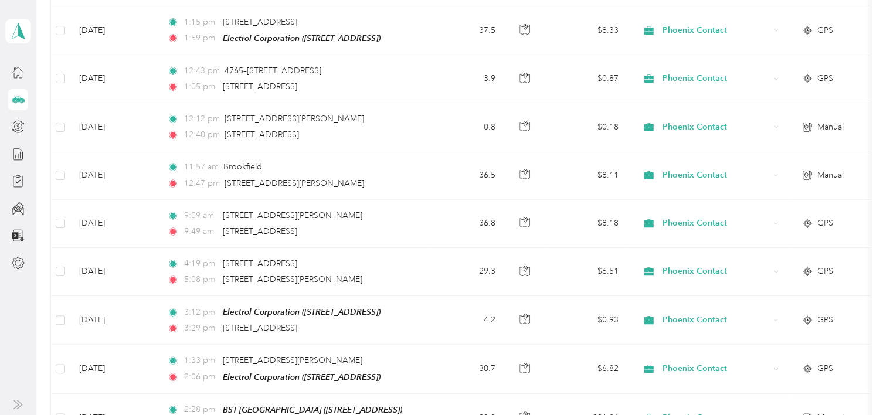
scroll to position [684, 0]
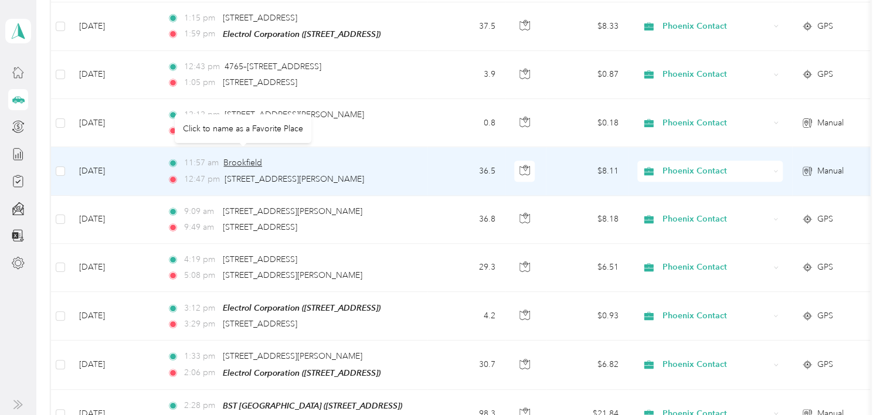
click at [233, 158] on span "Brookfield" at bounding box center [242, 163] width 39 height 10
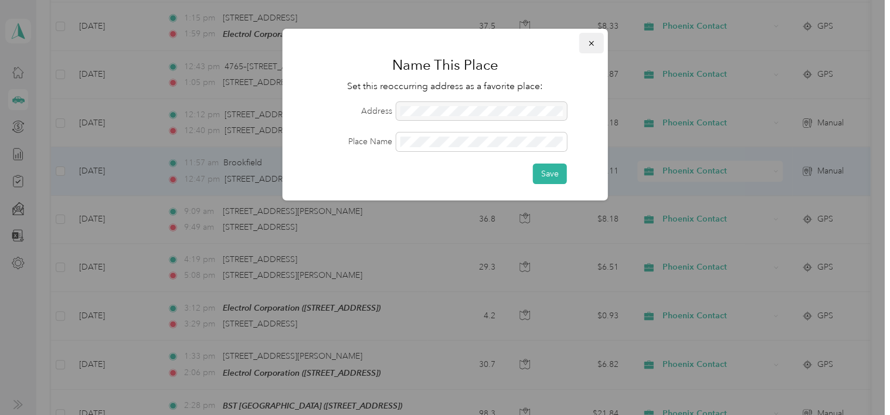
click at [596, 47] on button "button" at bounding box center [591, 43] width 25 height 21
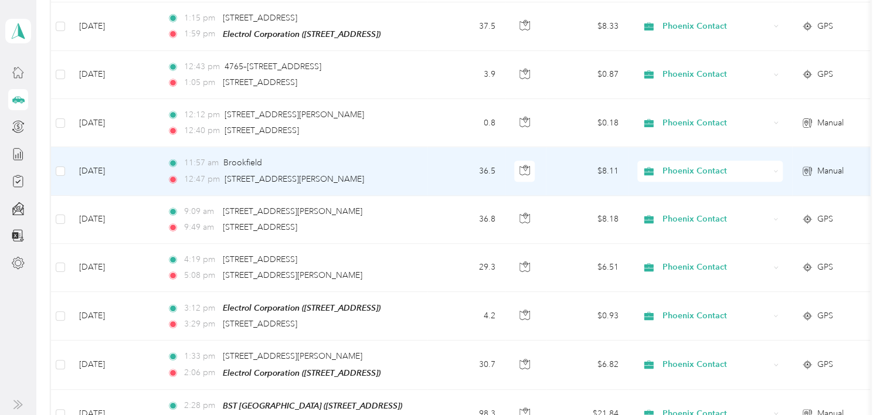
click at [128, 164] on td "[DATE]" at bounding box center [114, 171] width 88 height 48
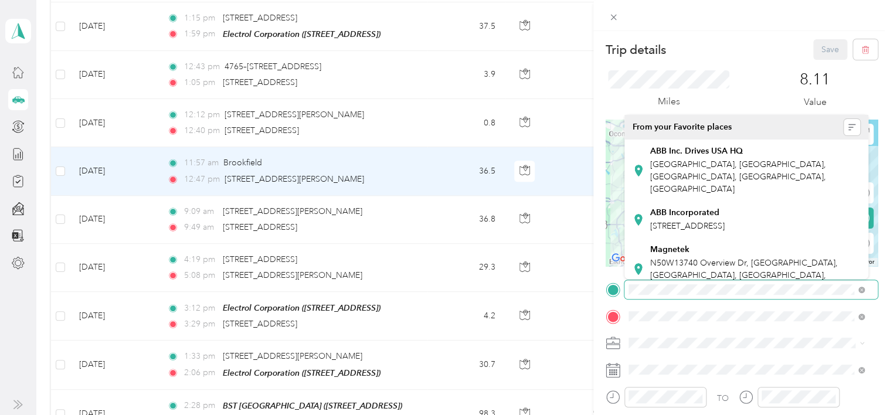
click at [606, 286] on div at bounding box center [742, 289] width 272 height 19
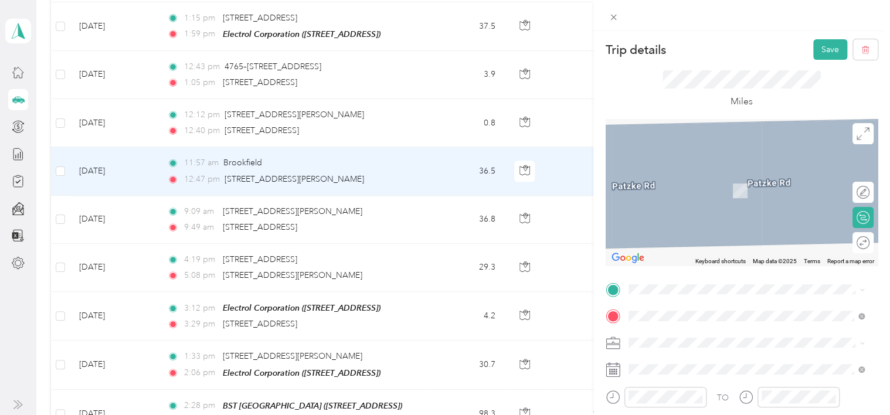
click at [703, 148] on span "[STREET_ADDRESS][US_STATE]" at bounding box center [708, 142] width 117 height 11
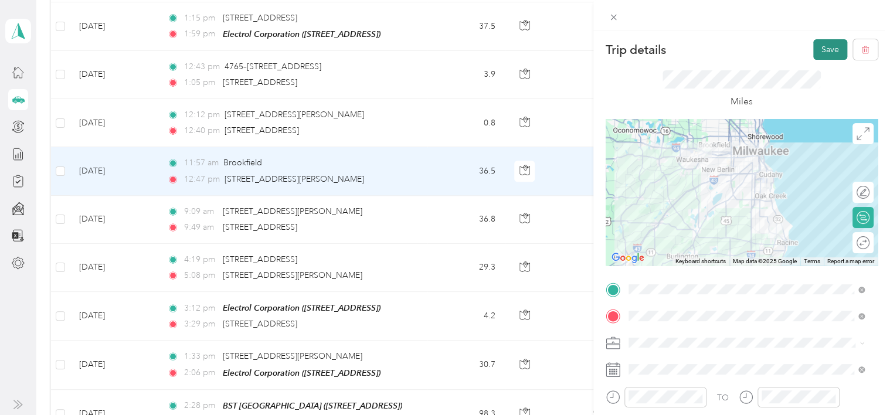
click at [821, 53] on button "Save" at bounding box center [830, 49] width 34 height 21
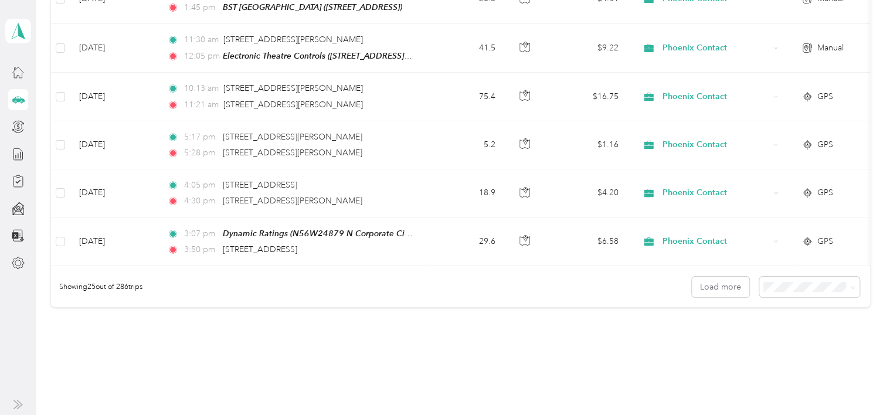
scroll to position [1154, 0]
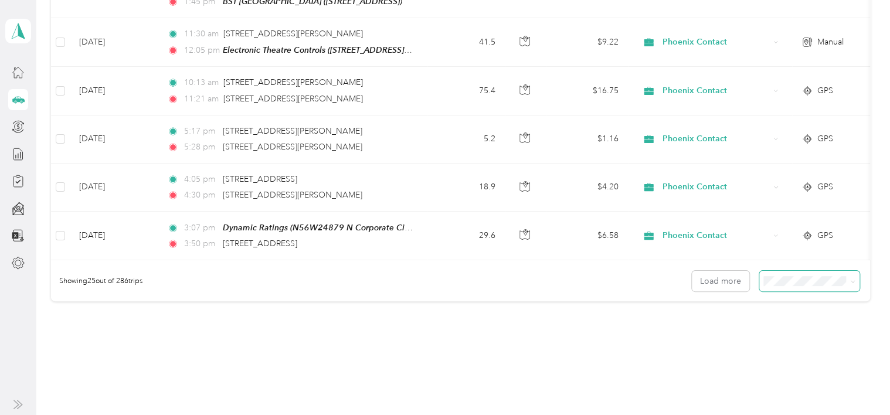
click at [850, 279] on icon at bounding box center [852, 281] width 5 height 5
click at [818, 318] on li "50 per load" at bounding box center [806, 317] width 100 height 21
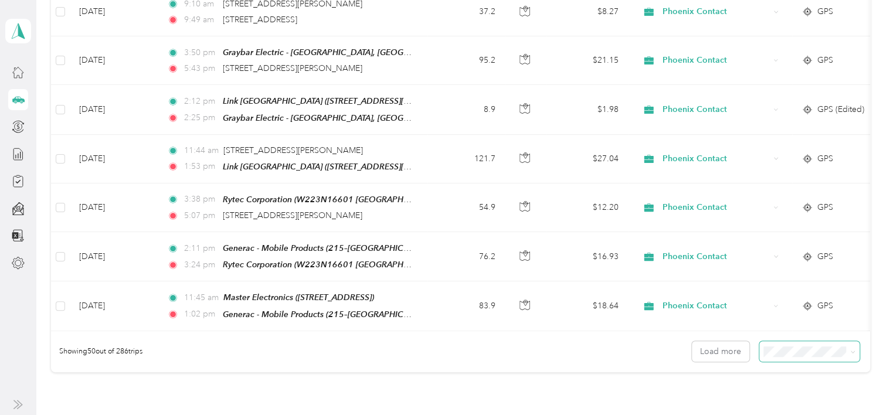
scroll to position [2314, 0]
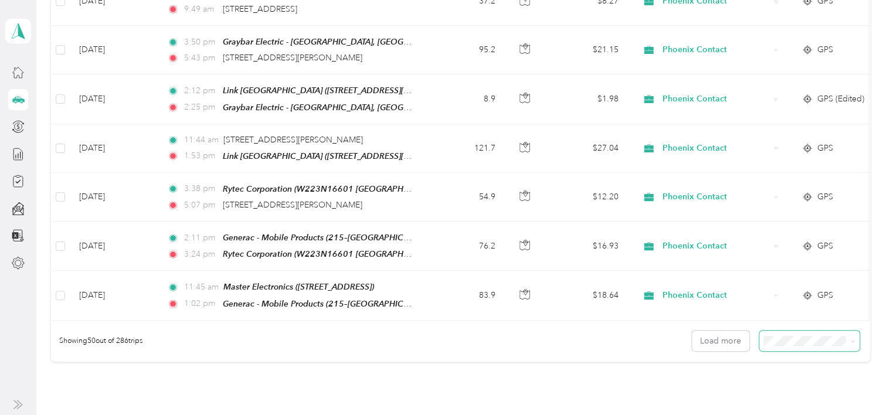
click at [850, 339] on icon at bounding box center [852, 341] width 5 height 5
click at [791, 376] on span "100 per load" at bounding box center [788, 380] width 48 height 10
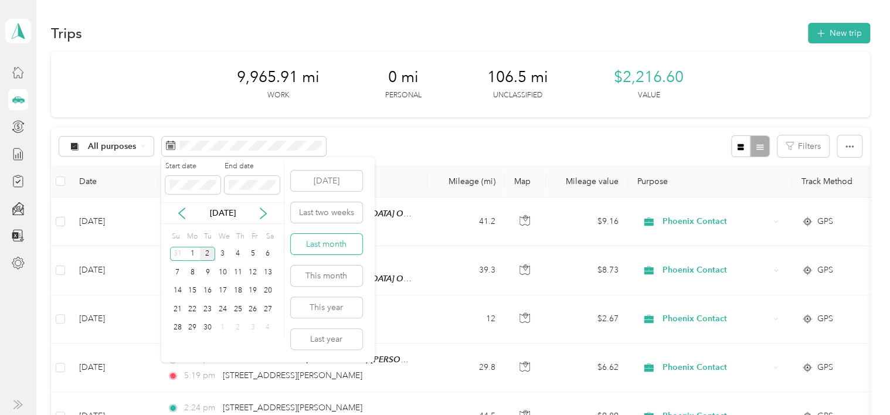
click at [325, 241] on button "Last month" at bounding box center [327, 244] width 72 height 21
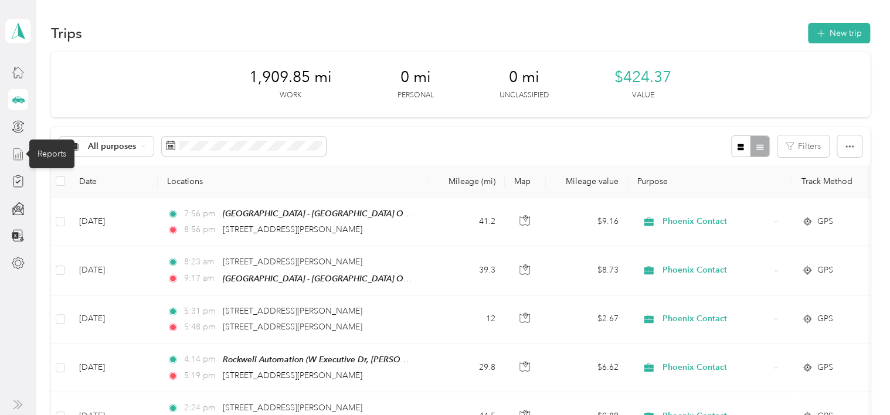
click at [19, 157] on icon at bounding box center [18, 154] width 13 height 13
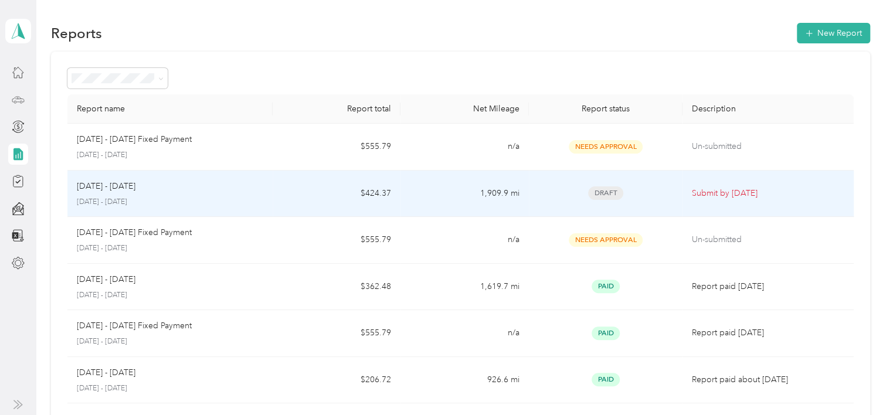
click at [162, 190] on div "[DATE] - [DATE]" at bounding box center [170, 186] width 186 height 13
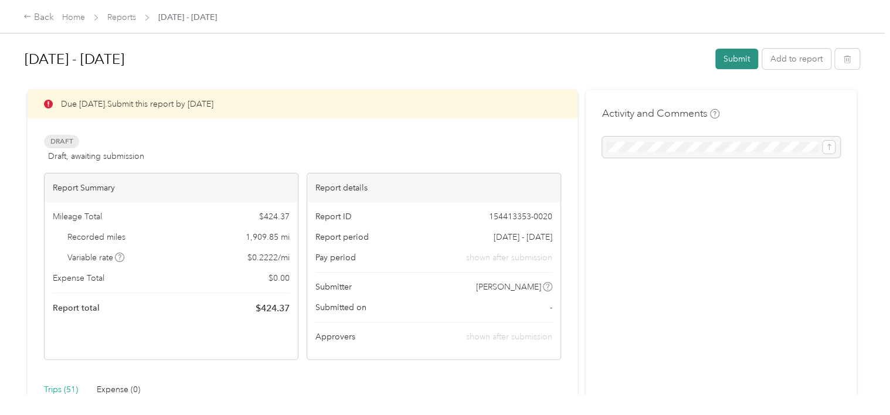
click at [736, 56] on button "Submit" at bounding box center [736, 59] width 43 height 21
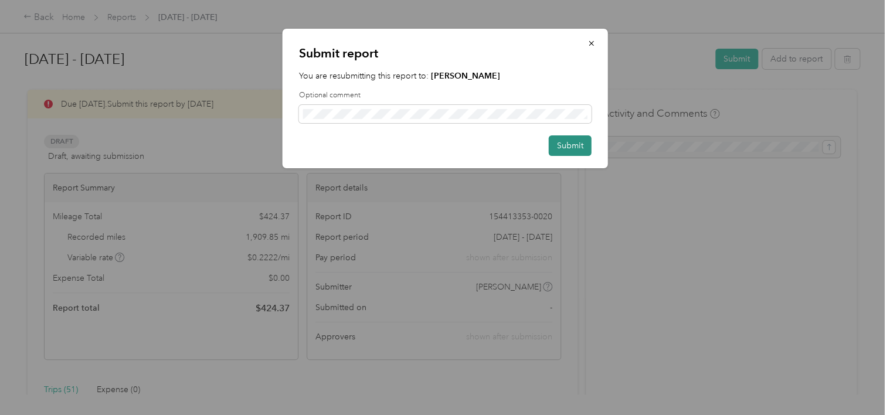
click at [567, 145] on button "Submit" at bounding box center [570, 145] width 43 height 21
